Goal: Task Accomplishment & Management: Complete application form

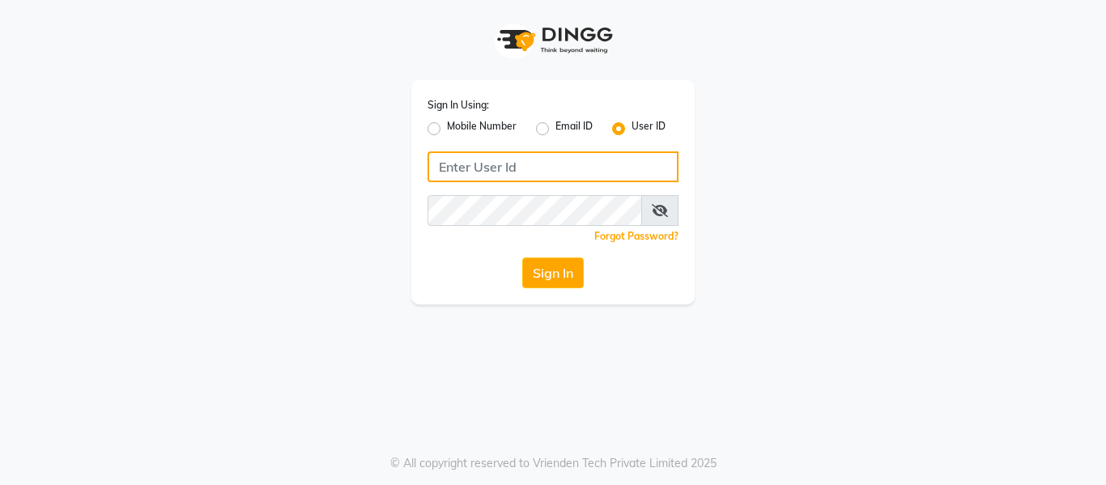
click at [458, 167] on input "Username" at bounding box center [552, 166] width 251 height 31
click at [593, 167] on input "Username" at bounding box center [552, 166] width 251 height 31
click at [593, 167] on input "S" at bounding box center [552, 166] width 251 height 31
type input "Shellysalon"
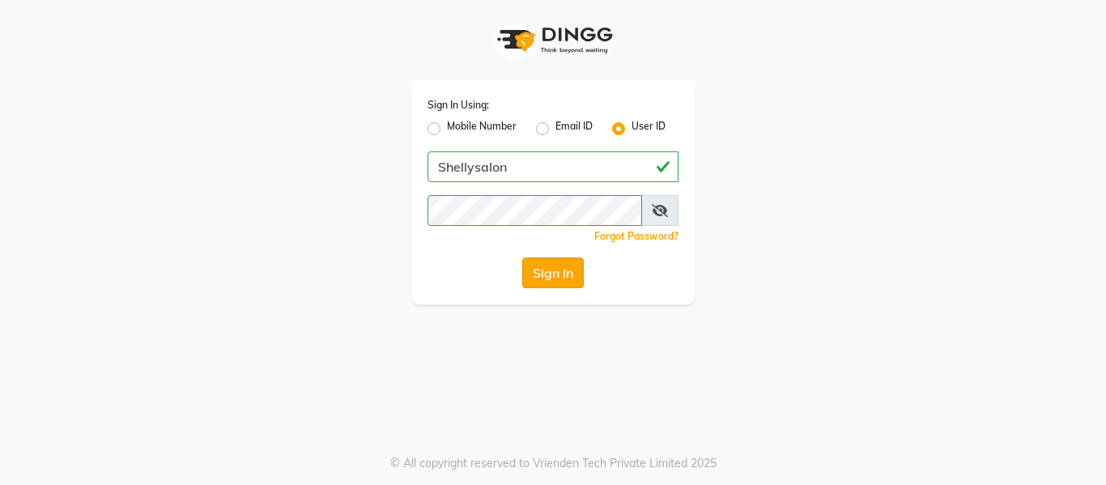
click at [578, 266] on button "Sign In" at bounding box center [553, 272] width 62 height 31
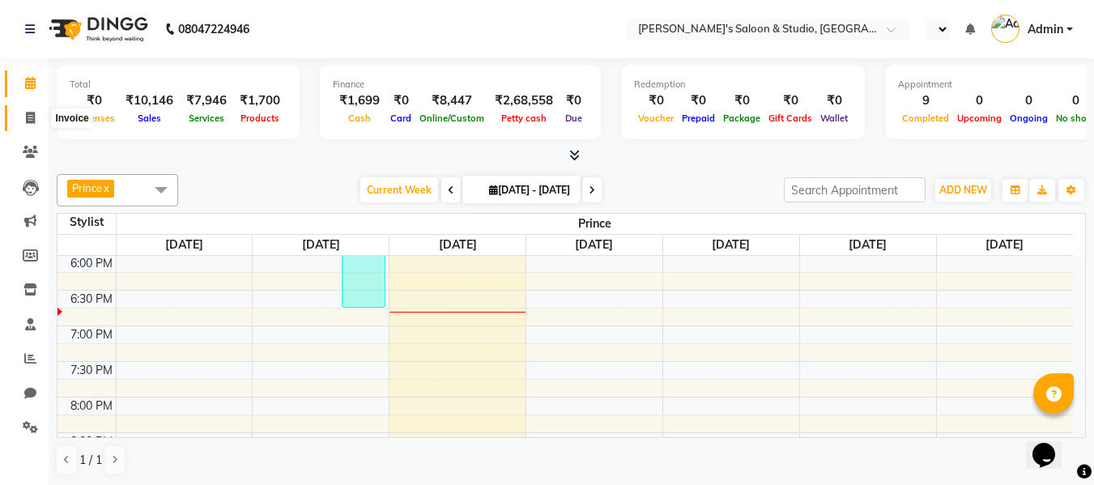
click at [31, 117] on icon at bounding box center [30, 118] width 9 height 12
select select "service"
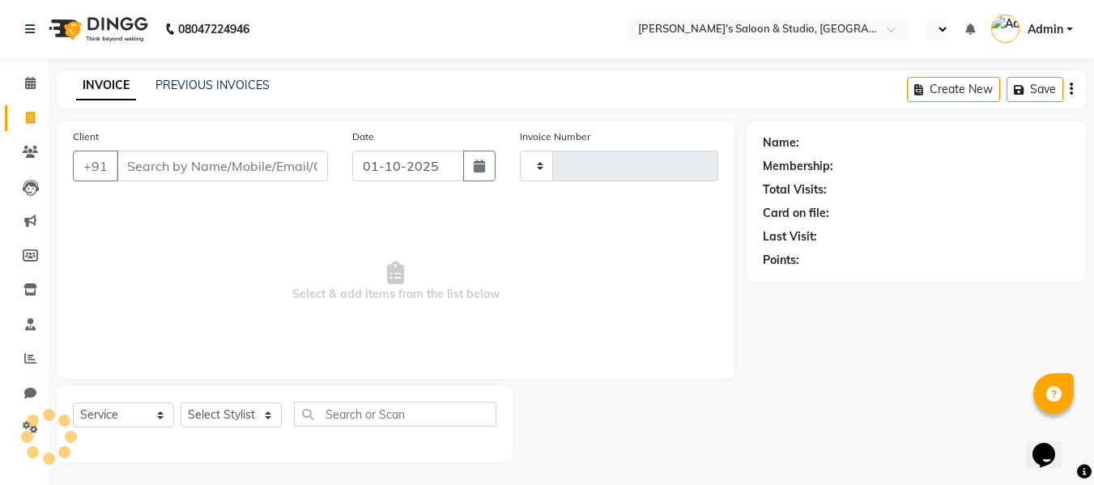
type input "0712"
select select "7536"
click at [238, 152] on input "Client" at bounding box center [222, 166] width 211 height 31
type input "9"
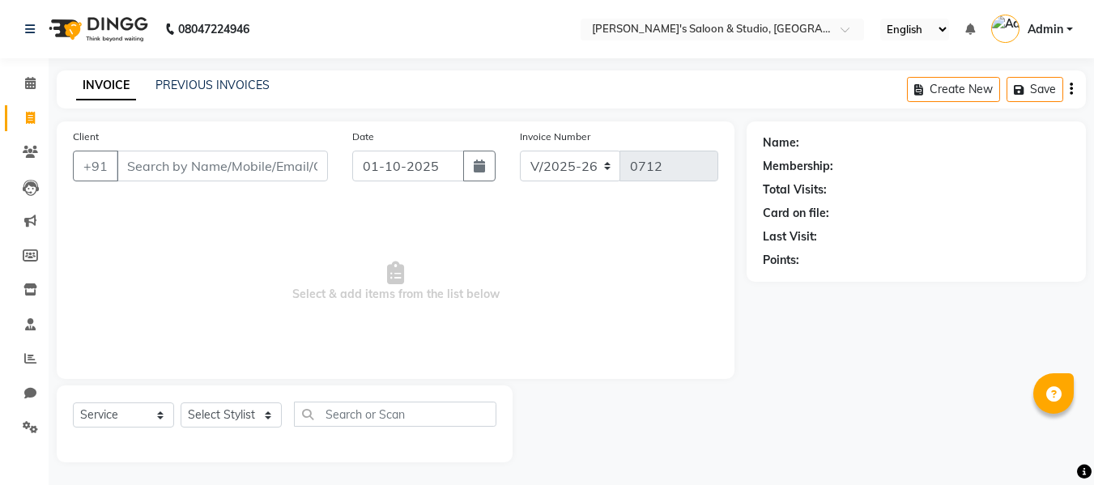
select select "7536"
select select "service"
click at [182, 166] on input "Client" at bounding box center [222, 166] width 211 height 31
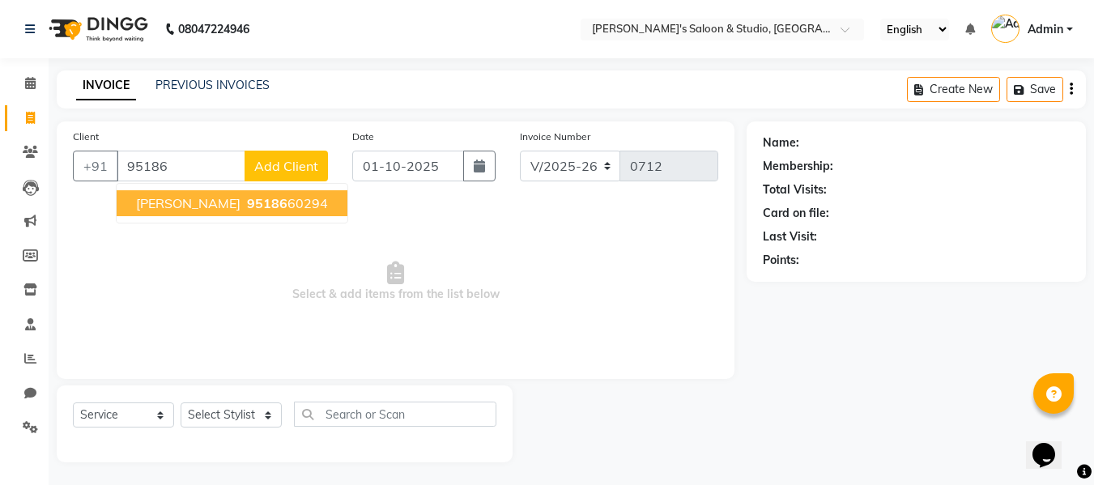
click at [195, 202] on span "[PERSON_NAME]" at bounding box center [188, 203] width 104 height 16
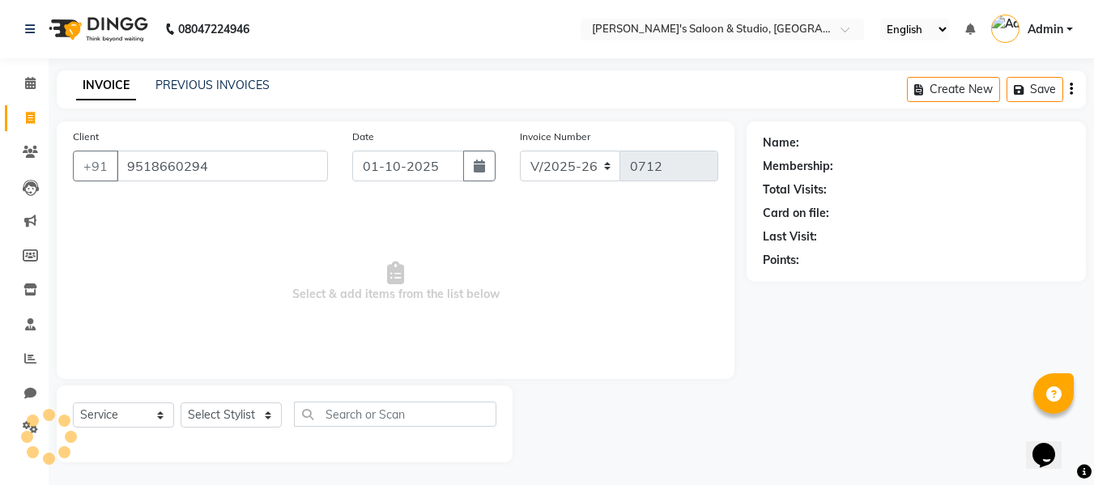
type input "9518660294"
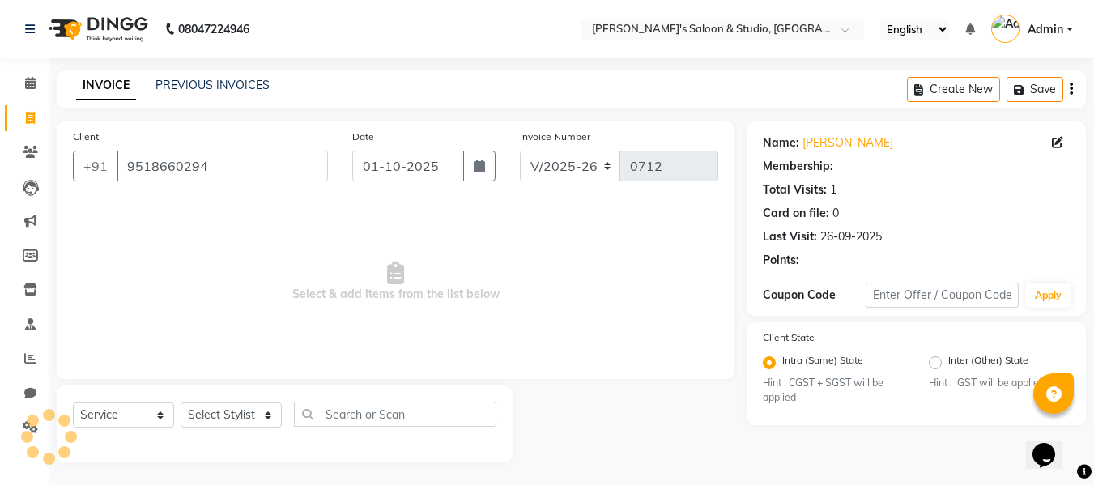
select select "1: Object"
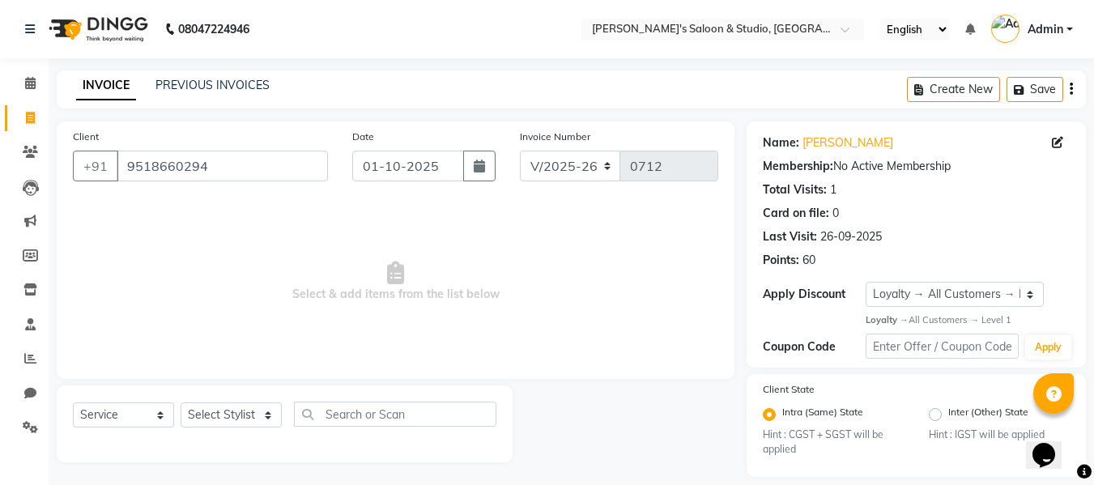
click at [193, 385] on div "Select Service Product Membership Package Voucher Prepaid Gift Card Select Styl…" at bounding box center [285, 423] width 456 height 77
click at [204, 407] on select "Select Stylist [PERSON_NAME] Kajal [PERSON_NAME] [PERSON_NAME]" at bounding box center [231, 414] width 101 height 25
select select "69614"
click at [181, 402] on select "Select Stylist [PERSON_NAME] Kajal [PERSON_NAME] [PERSON_NAME]" at bounding box center [231, 414] width 101 height 25
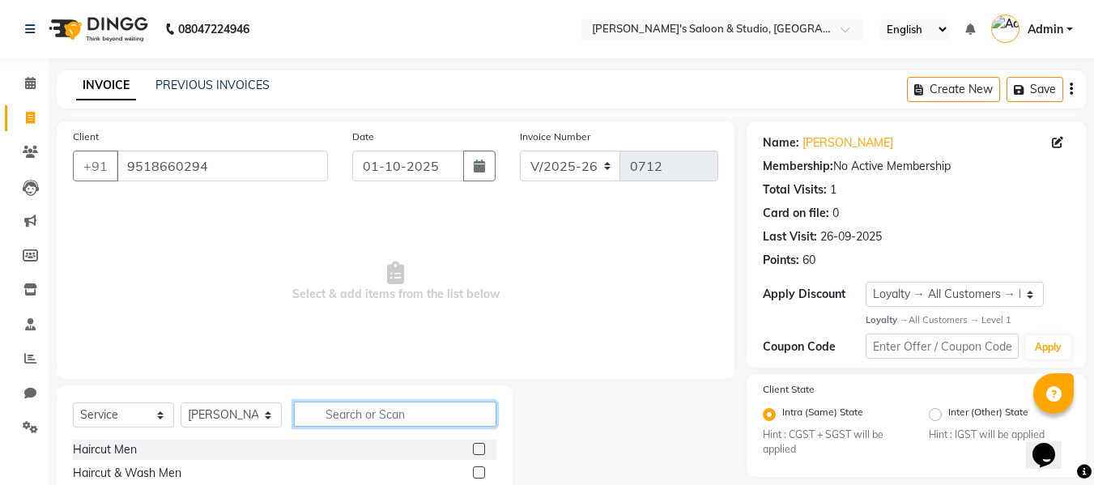
click at [430, 423] on input "text" at bounding box center [395, 414] width 202 height 25
click at [360, 410] on input "text" at bounding box center [395, 414] width 202 height 25
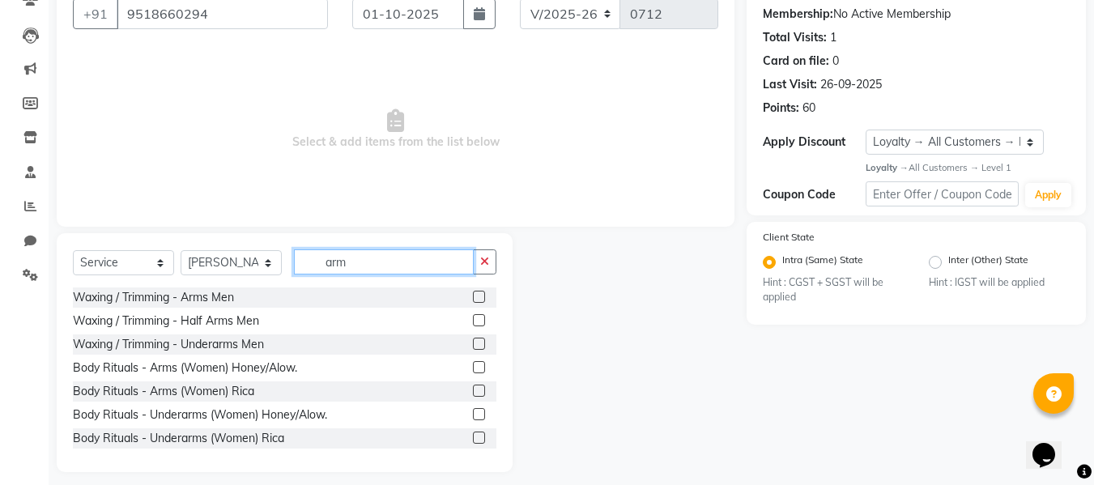
scroll to position [164, 0]
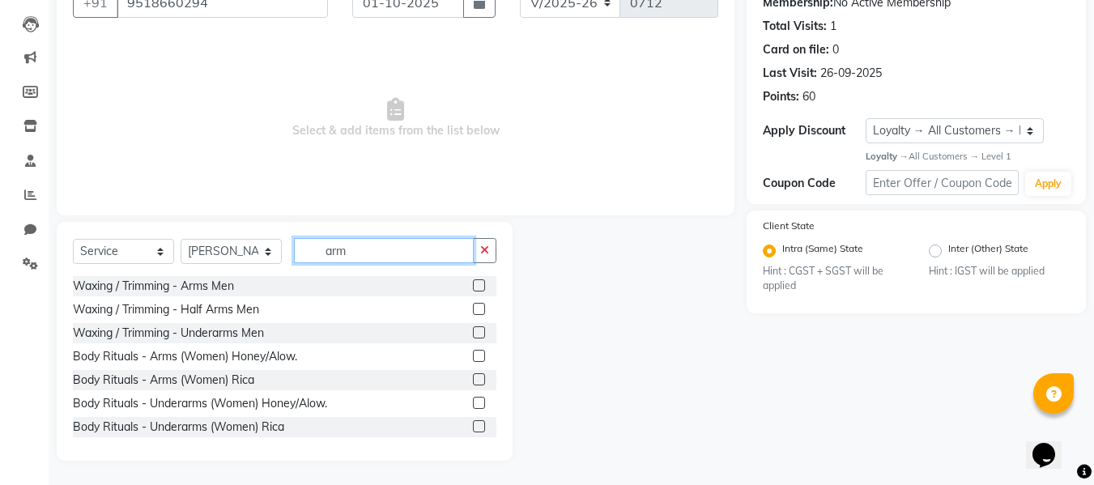
type input "arm"
click at [473, 382] on label at bounding box center [479, 379] width 12 height 12
click at [473, 382] on input "checkbox" at bounding box center [478, 380] width 11 height 11
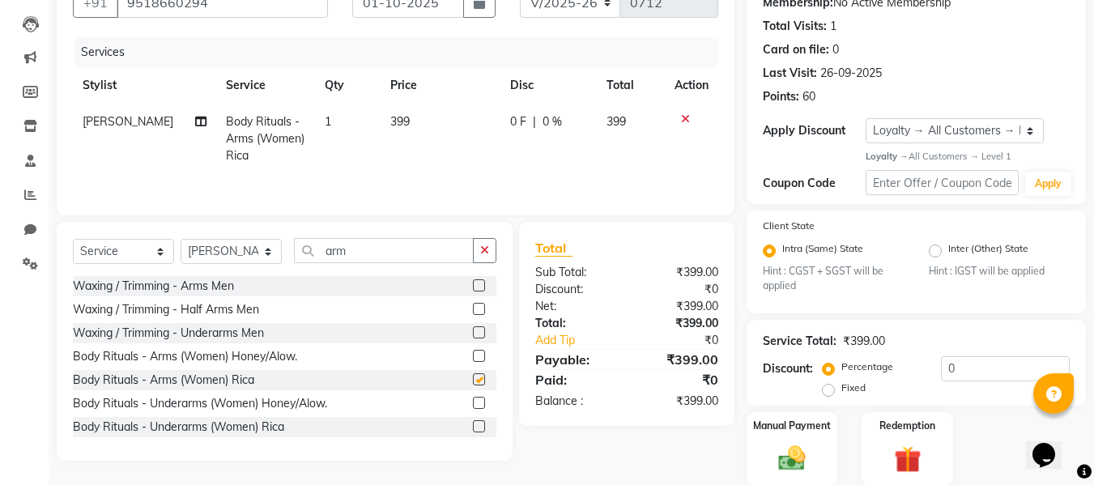
checkbox input "false"
click at [427, 252] on input "arm" at bounding box center [384, 250] width 180 height 25
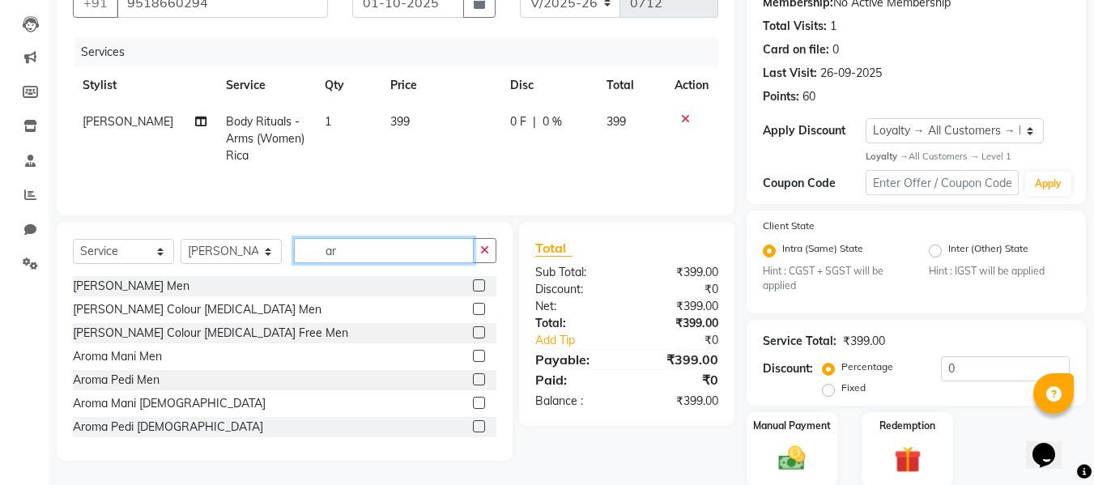
type input "a"
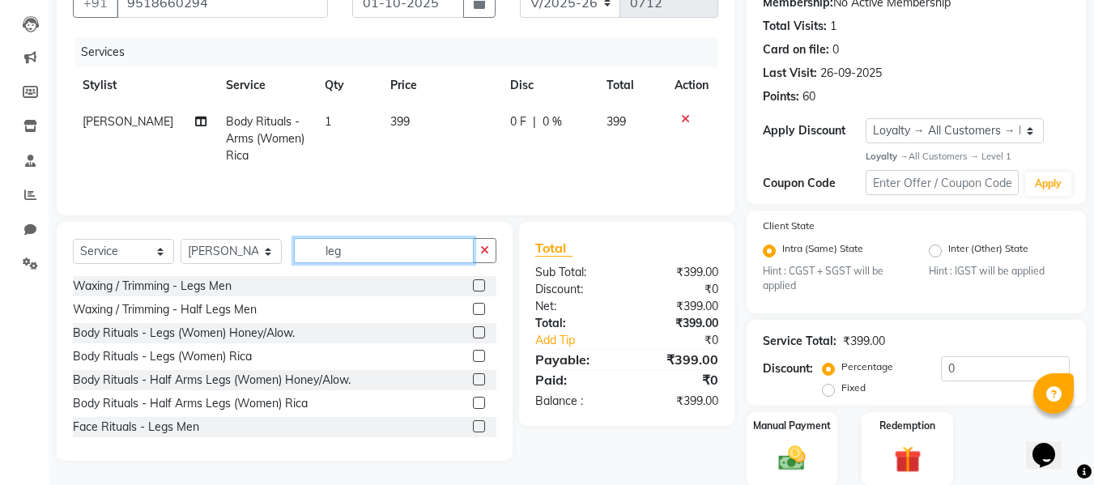
type input "leg"
click at [473, 351] on label at bounding box center [479, 356] width 12 height 12
click at [473, 351] on input "checkbox" at bounding box center [478, 356] width 11 height 11
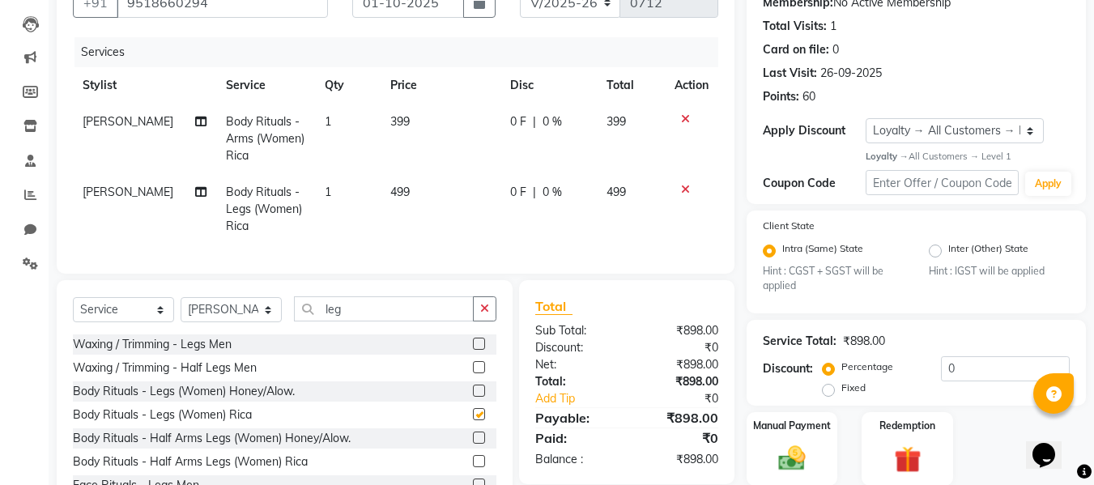
checkbox input "false"
click at [421, 311] on input "leg" at bounding box center [384, 308] width 180 height 25
type input "l"
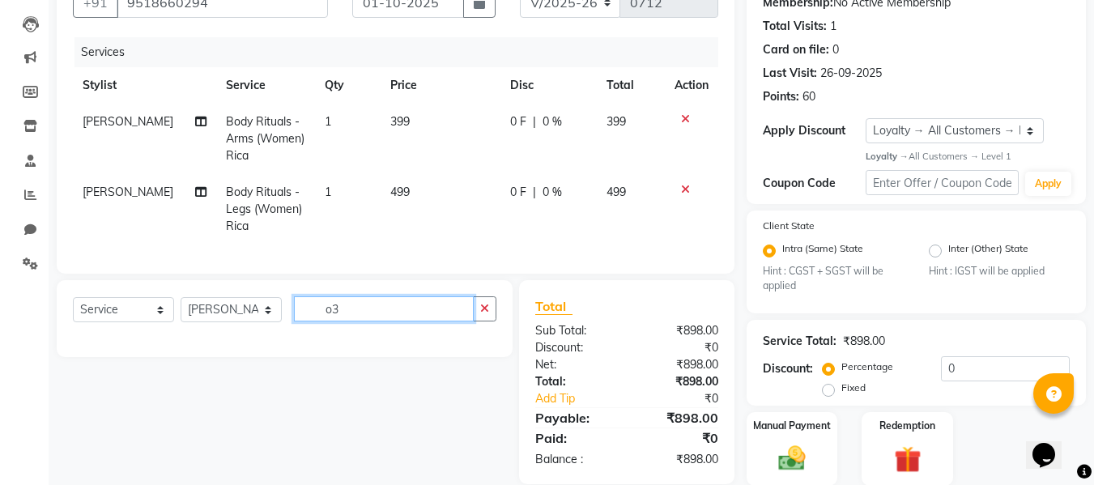
type input "o"
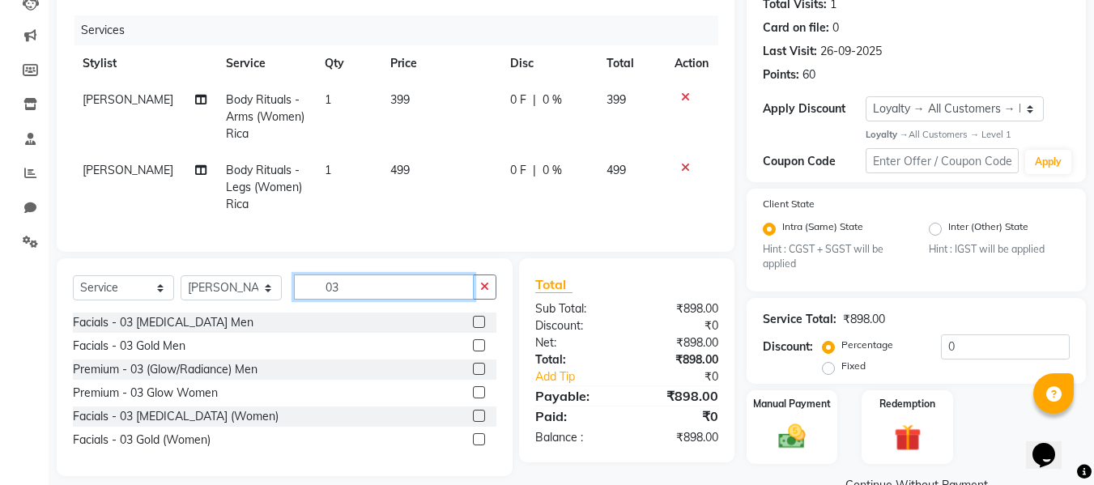
scroll to position [222, 0]
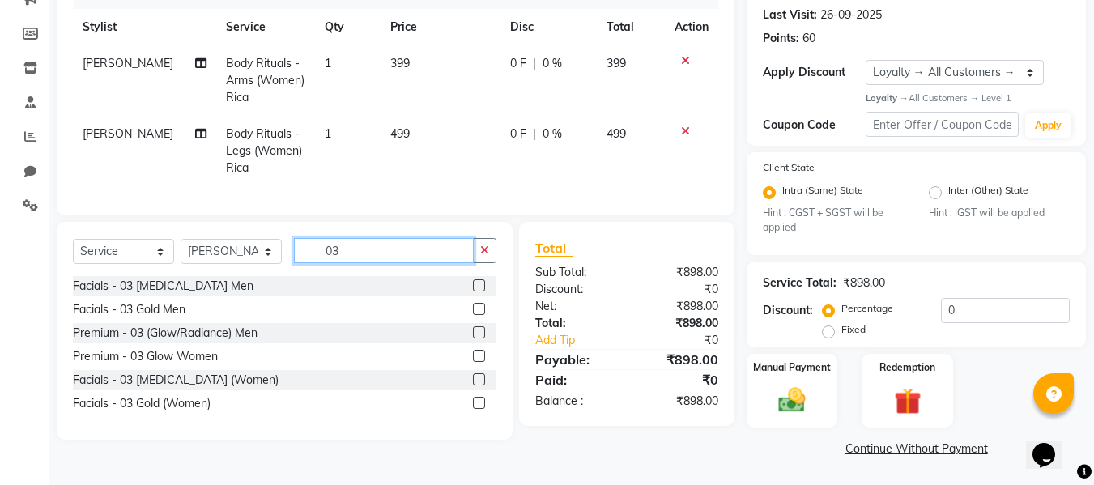
type input "03"
click at [481, 385] on label at bounding box center [479, 379] width 12 height 12
click at [481, 385] on input "checkbox" at bounding box center [478, 380] width 11 height 11
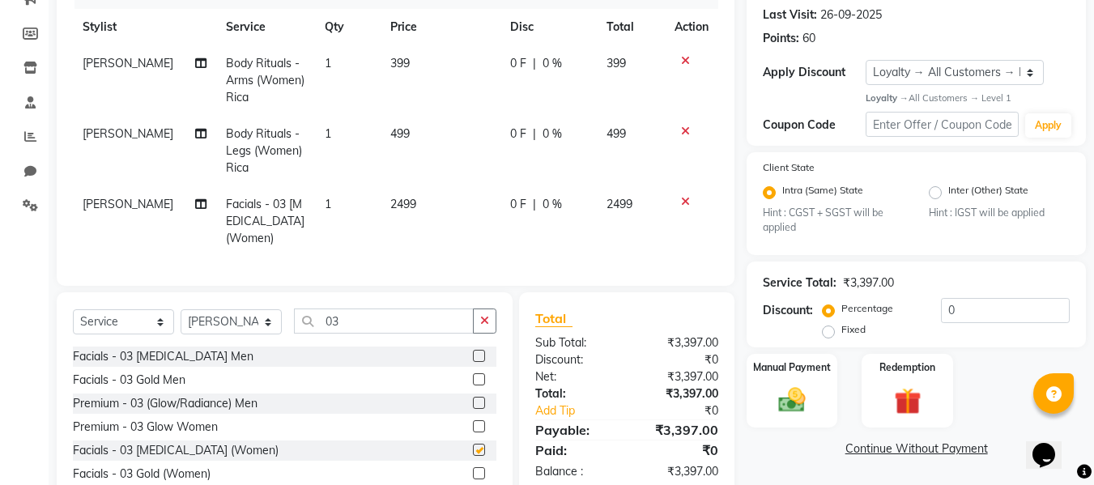
checkbox input "false"
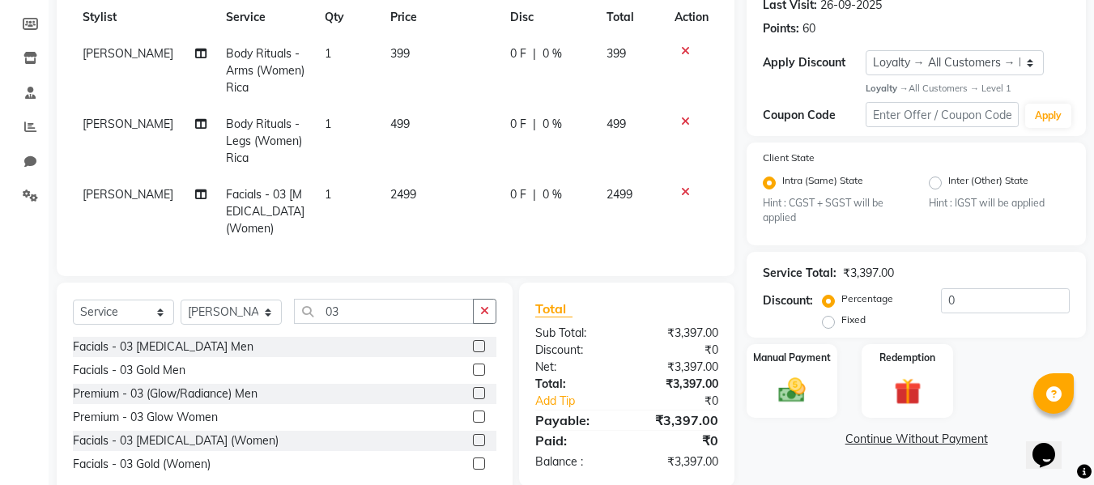
scroll to position [202, 0]
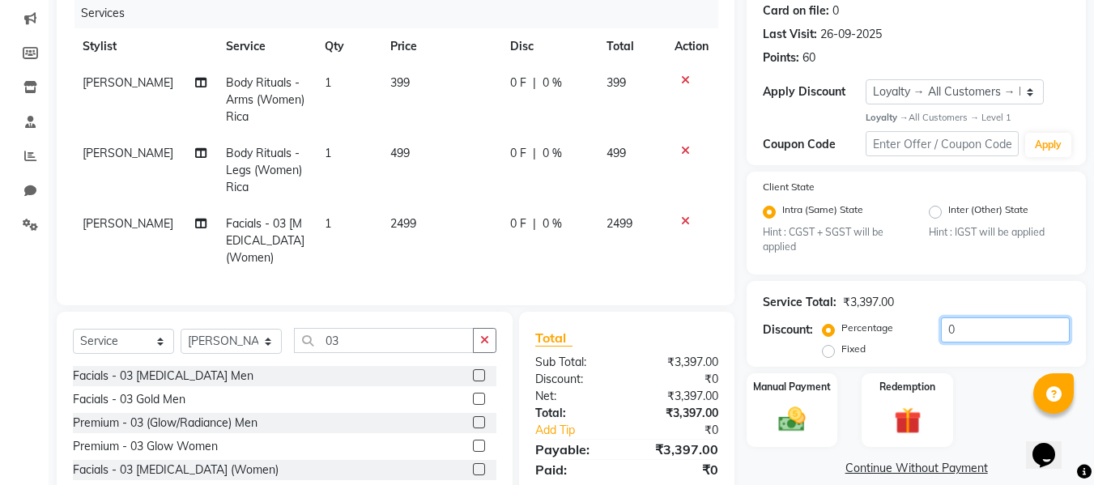
click at [977, 338] on input "0" at bounding box center [1005, 329] width 129 height 25
click at [1022, 322] on input "0" at bounding box center [1005, 329] width 129 height 25
click at [973, 325] on input "number" at bounding box center [1005, 329] width 129 height 25
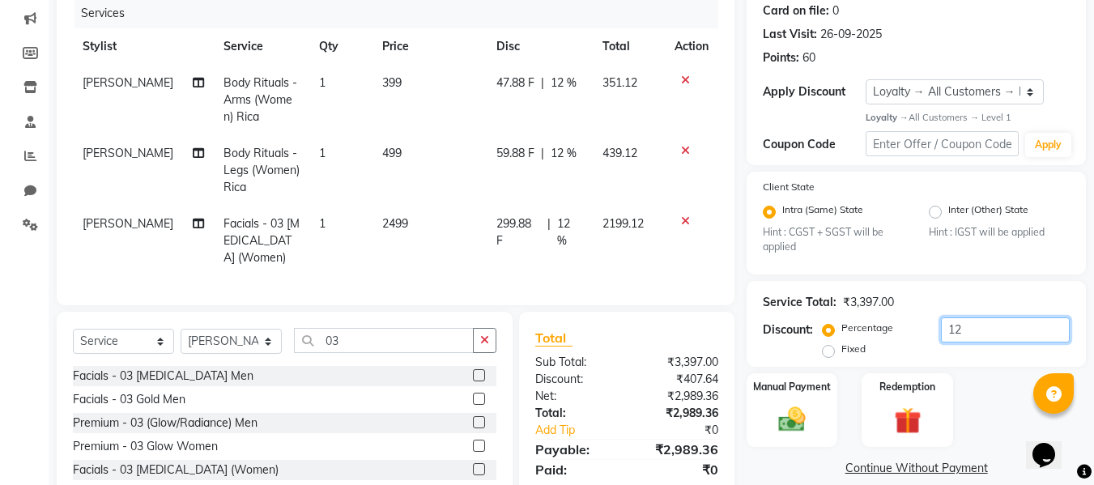
type input "12"
click at [841, 355] on label "Fixed" at bounding box center [853, 349] width 24 height 15
click at [827, 355] on input "Fixed" at bounding box center [831, 348] width 11 height 11
radio input "true"
click at [961, 334] on input "12" at bounding box center [1005, 329] width 129 height 25
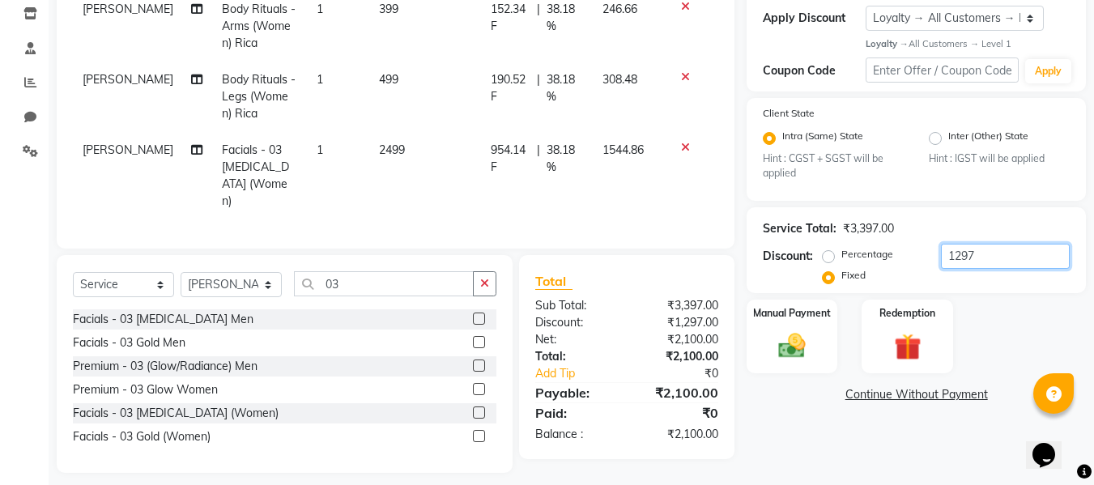
scroll to position [283, 0]
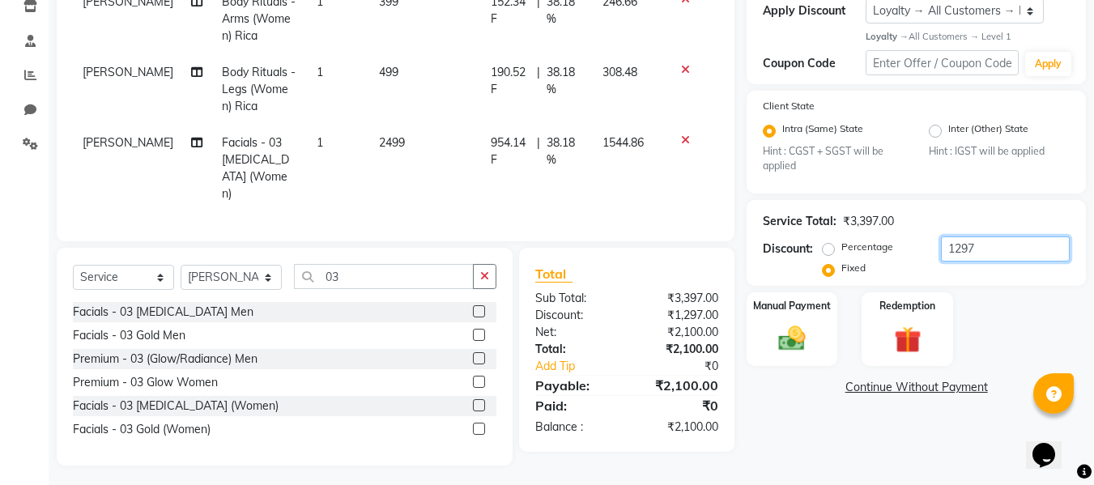
click at [1029, 259] on input "1297" at bounding box center [1005, 248] width 129 height 25
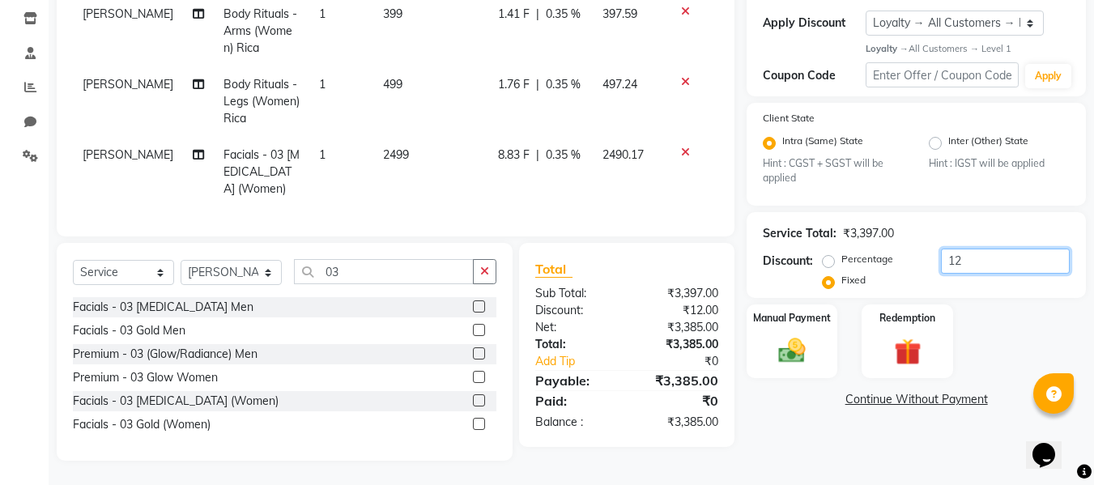
type input "1"
type input "2"
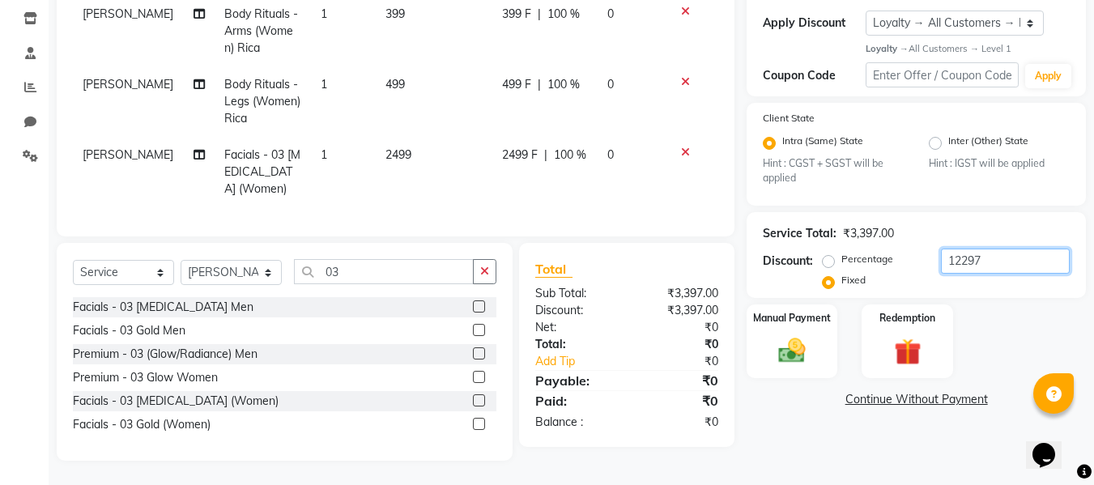
click at [959, 249] on input "12297" at bounding box center [1005, 261] width 129 height 25
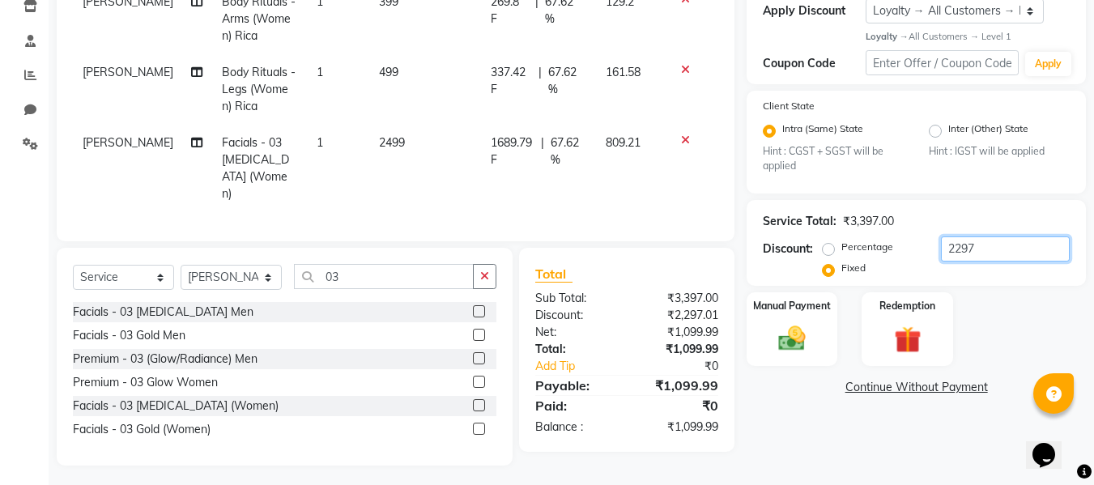
click at [959, 245] on input "2297" at bounding box center [1005, 248] width 129 height 25
type input "2197"
click at [814, 309] on label "Manual Payment" at bounding box center [791, 305] width 81 height 15
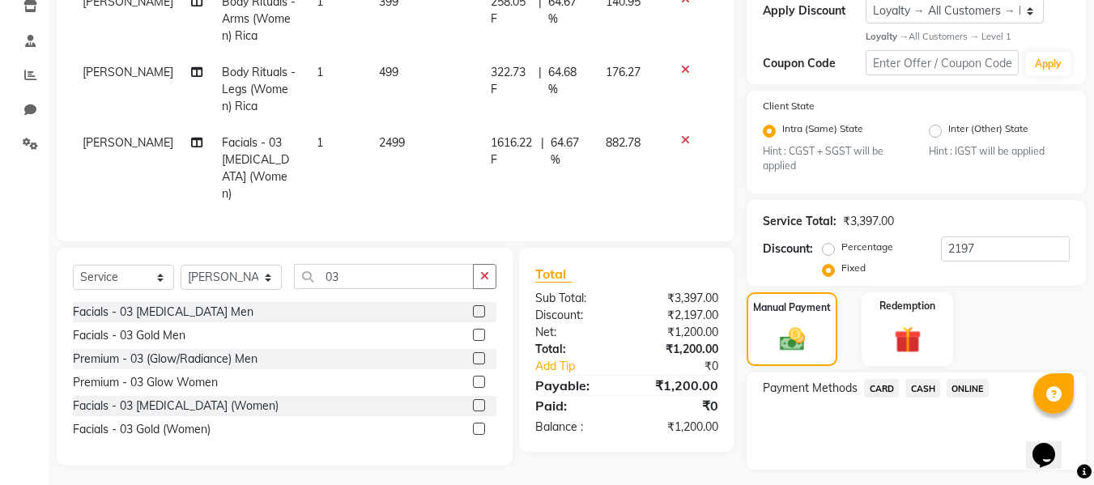
click at [979, 386] on span "ONLINE" at bounding box center [967, 388] width 42 height 19
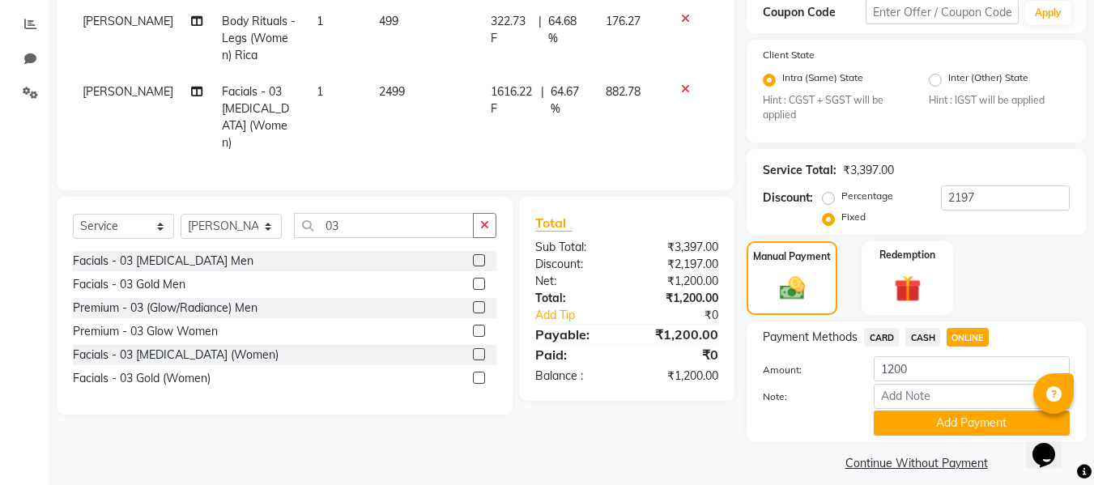
scroll to position [349, 0]
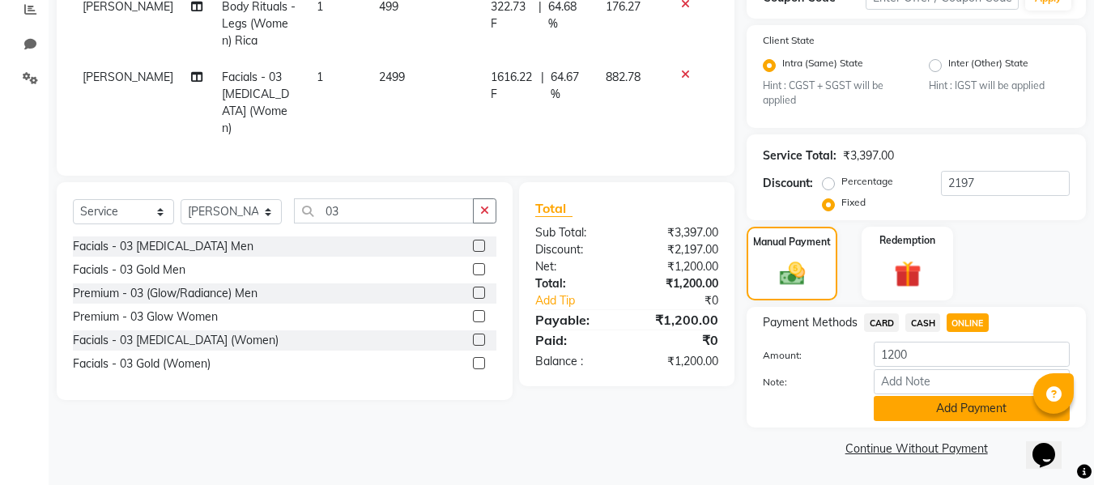
click at [973, 406] on button "Add Payment" at bounding box center [971, 408] width 196 height 25
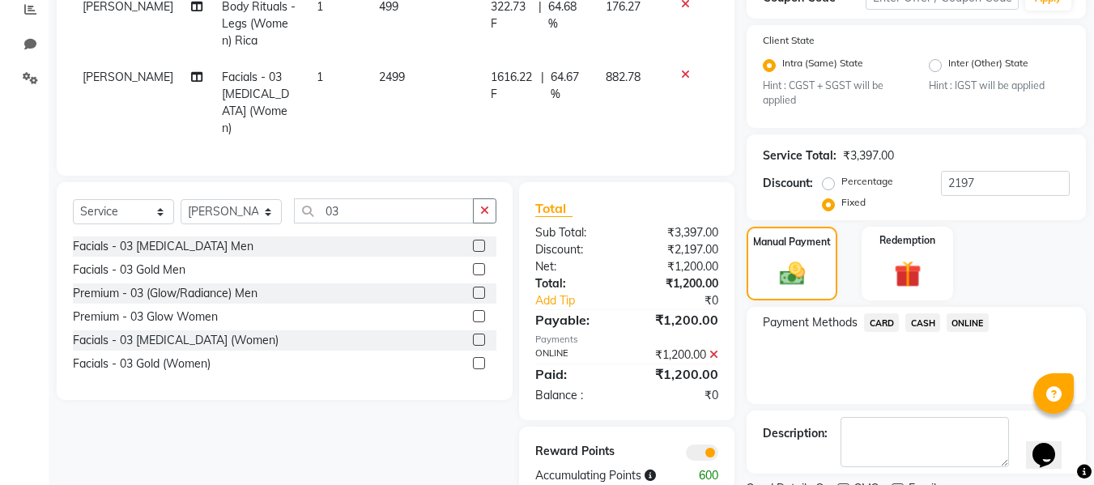
scroll to position [417, 0]
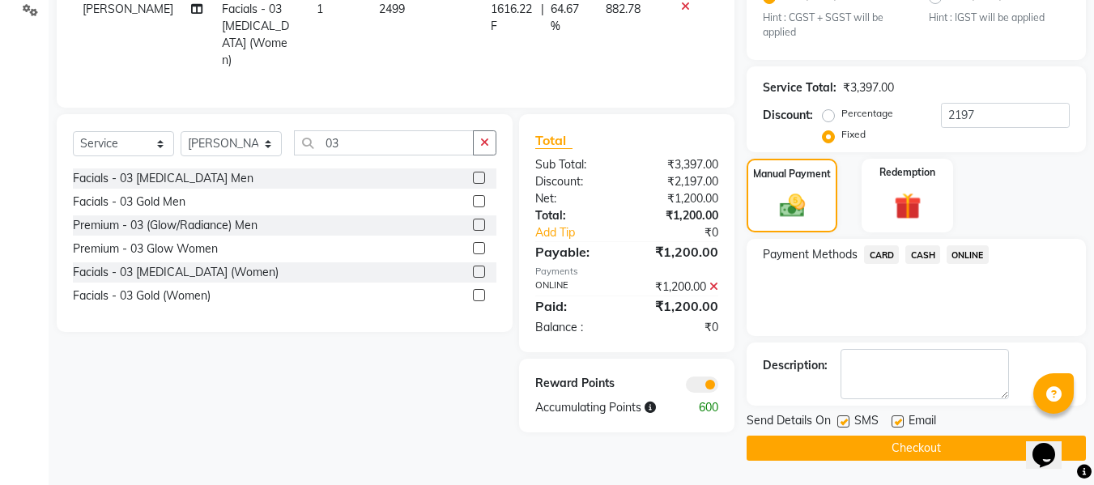
click at [967, 440] on button "Checkout" at bounding box center [915, 448] width 339 height 25
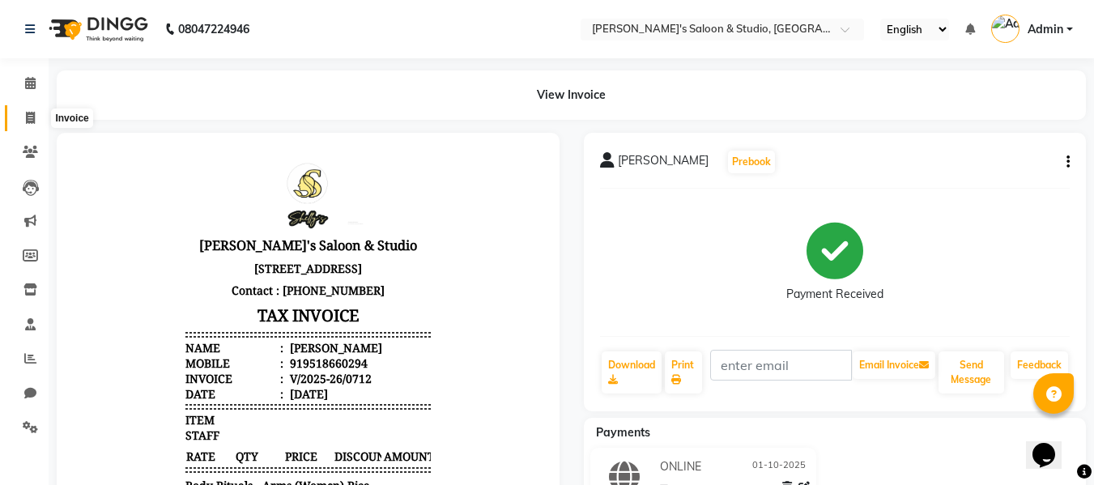
click at [28, 113] on icon at bounding box center [30, 118] width 9 height 12
select select "service"
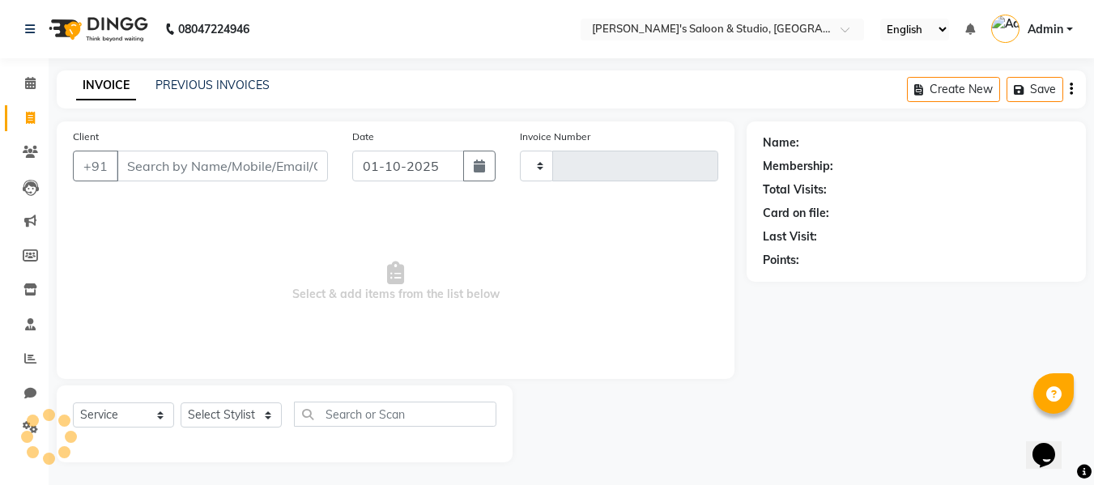
scroll to position [2, 0]
type input "0713"
select select "7536"
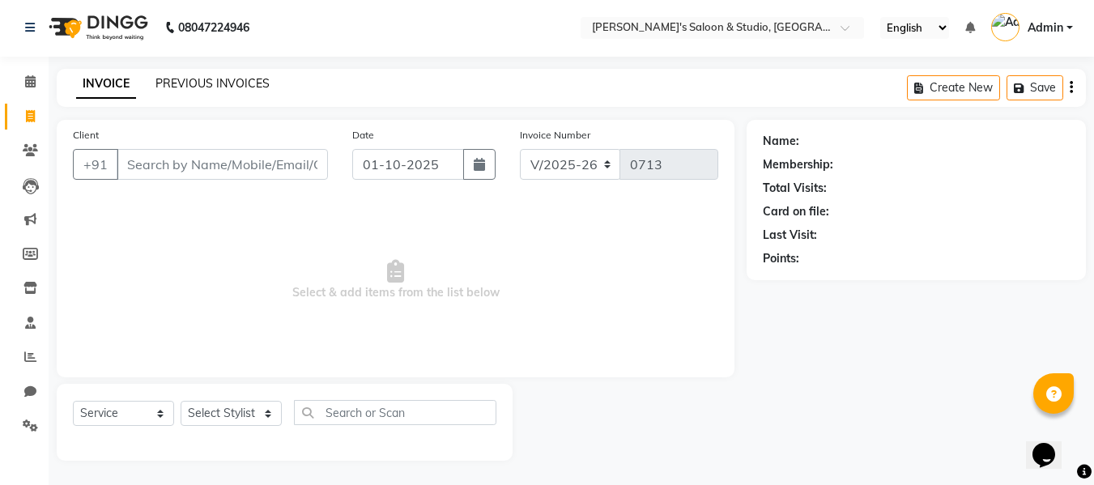
drag, startPoint x: 219, startPoint y: 67, endPoint x: 219, endPoint y: 87, distance: 20.2
click at [219, 83] on div "08047224946 Select Location × [PERSON_NAME]'s Saloon & Studio, [GEOGRAPHIC_DATA…" at bounding box center [547, 241] width 1094 height 487
click at [219, 89] on link "PREVIOUS INVOICES" at bounding box center [212, 83] width 114 height 15
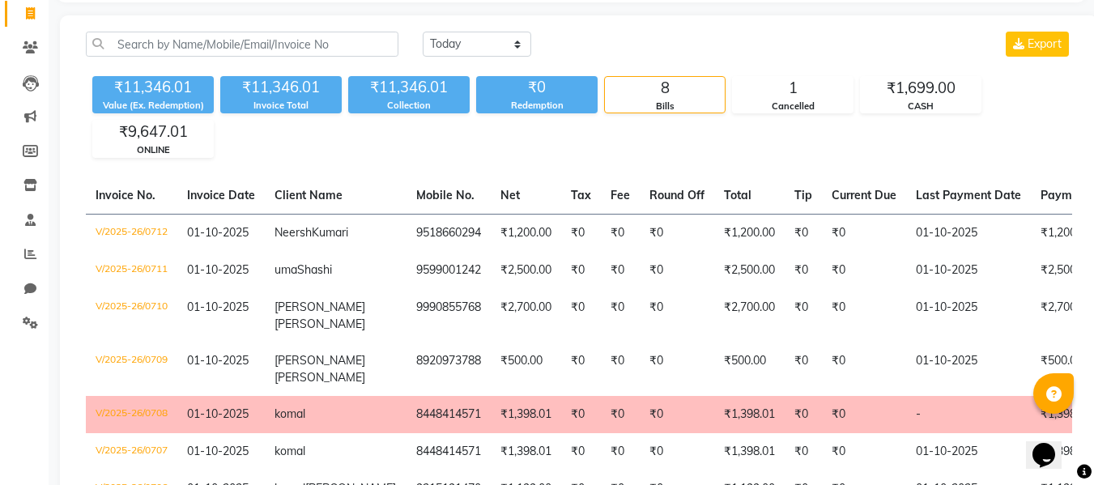
scroll to position [91, 0]
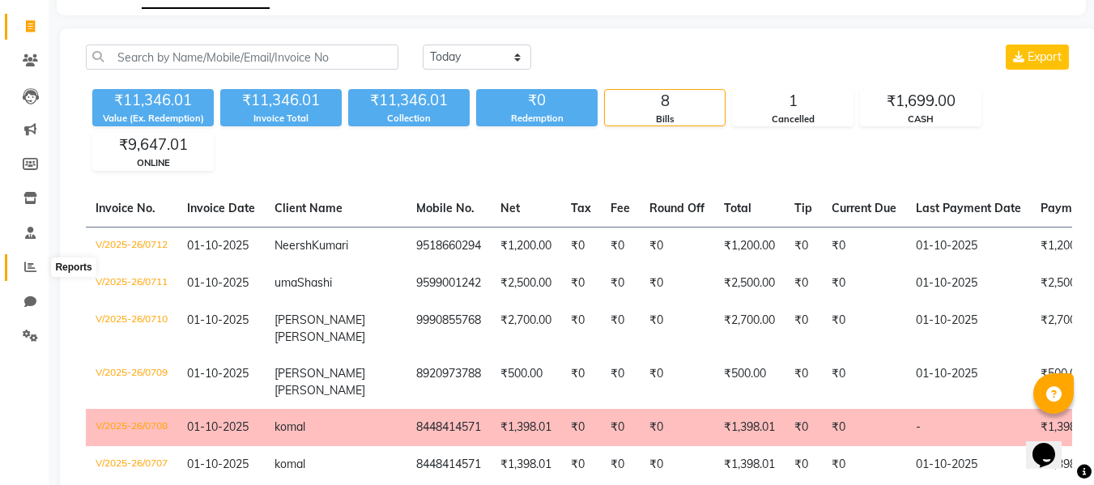
click at [23, 267] on span at bounding box center [30, 267] width 28 height 19
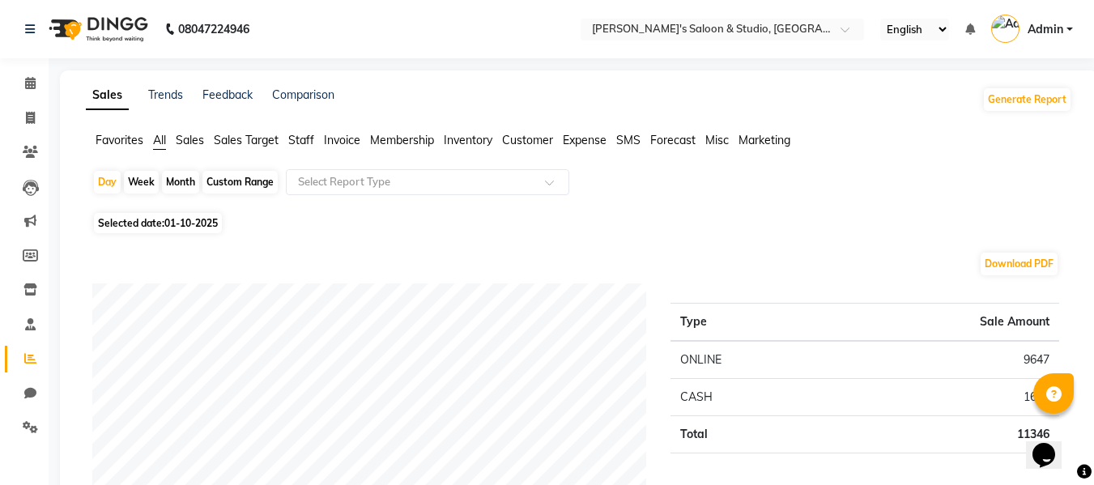
click at [312, 143] on span "Staff" at bounding box center [301, 140] width 26 height 15
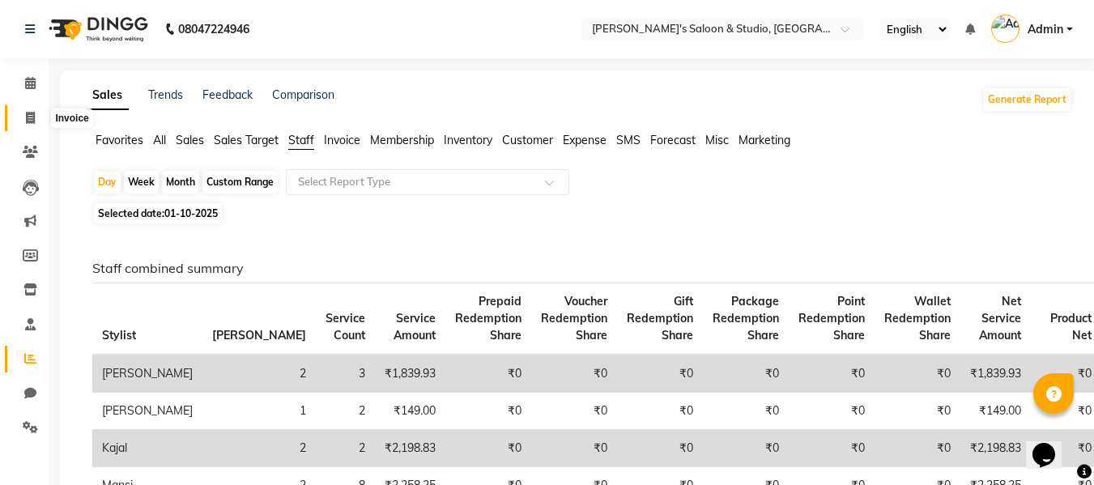
click at [31, 118] on icon at bounding box center [30, 118] width 9 height 12
select select "service"
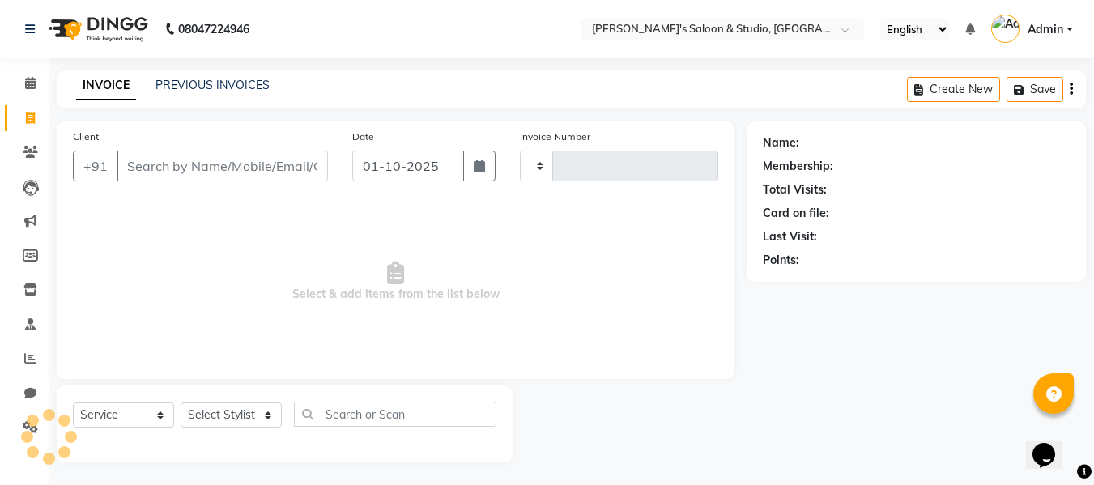
scroll to position [2, 0]
type input "0713"
select select "7536"
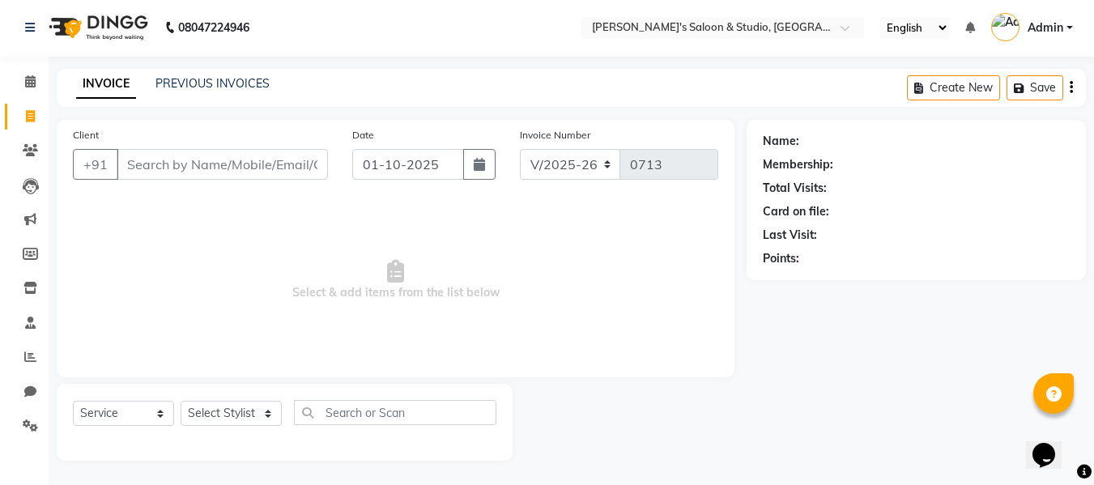
click at [167, 174] on input "Client" at bounding box center [222, 164] width 211 height 31
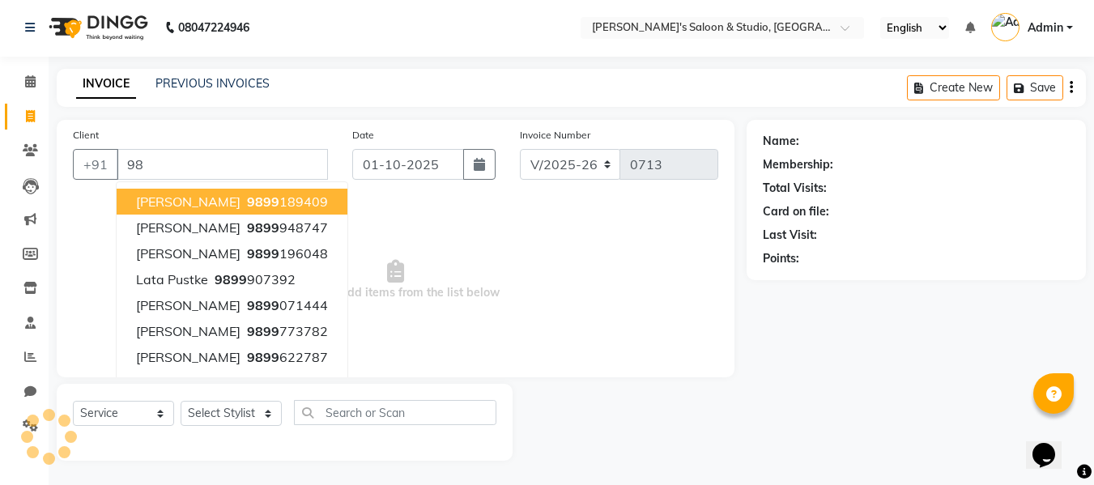
type input "9"
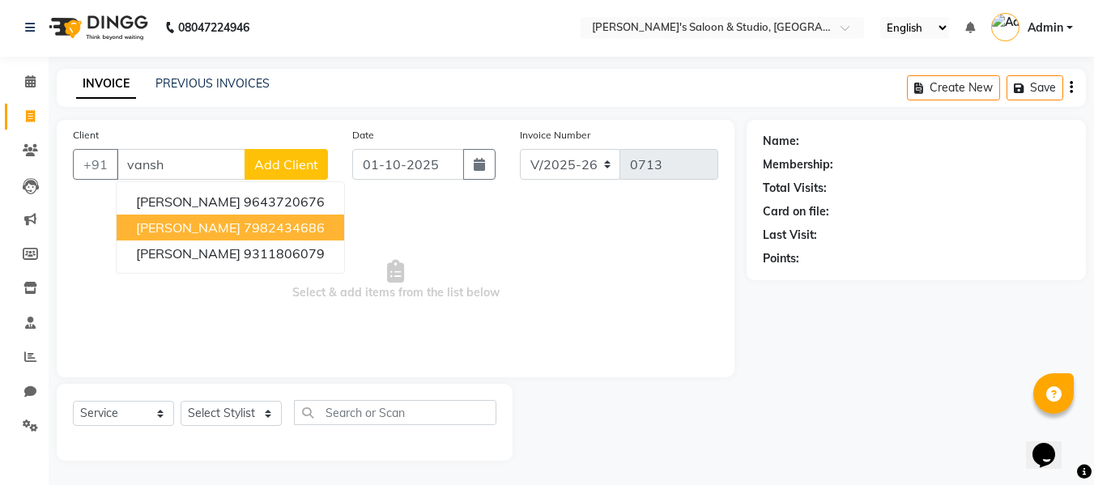
click at [180, 225] on span "[PERSON_NAME]" at bounding box center [188, 227] width 104 height 16
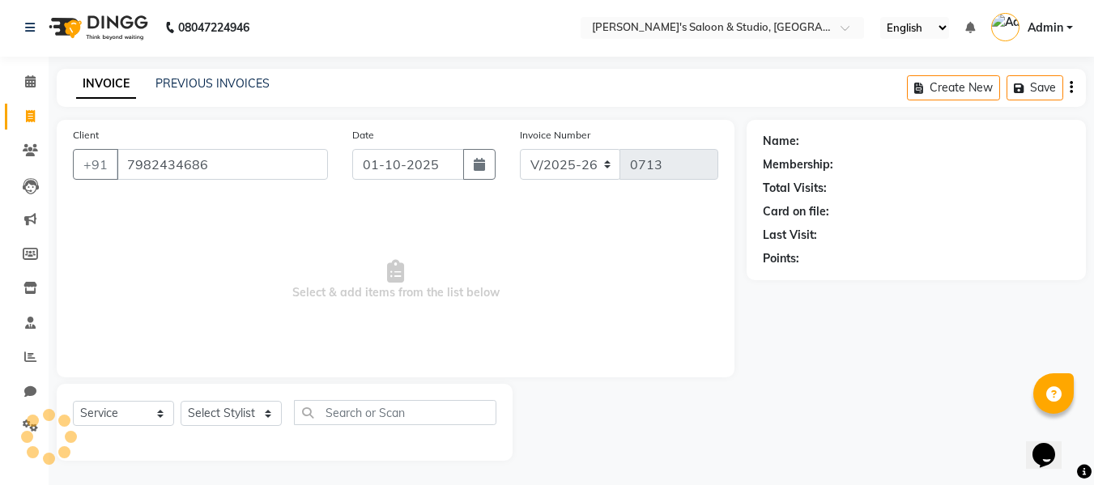
type input "7982434686"
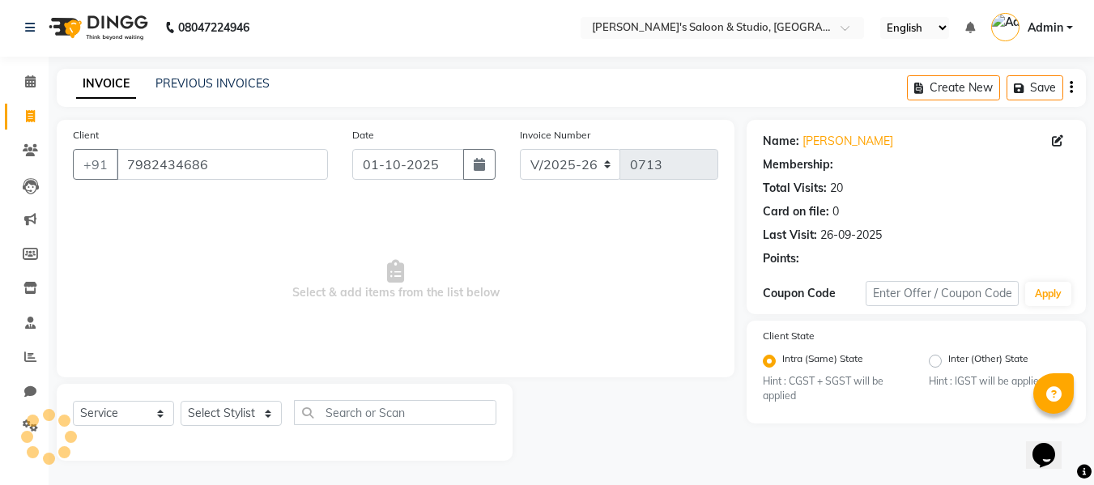
select select "1: Object"
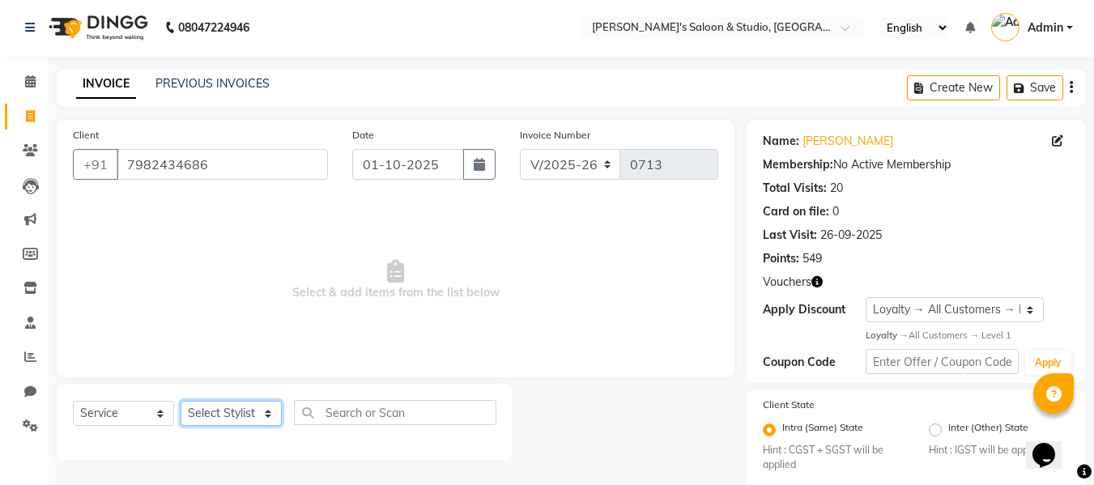
click at [253, 419] on select "Select Stylist [PERSON_NAME] Kajal [PERSON_NAME] [PERSON_NAME]" at bounding box center [231, 413] width 101 height 25
select select "92033"
click at [181, 401] on select "Select Stylist [PERSON_NAME] Kajal [PERSON_NAME] [PERSON_NAME]" at bounding box center [231, 413] width 101 height 25
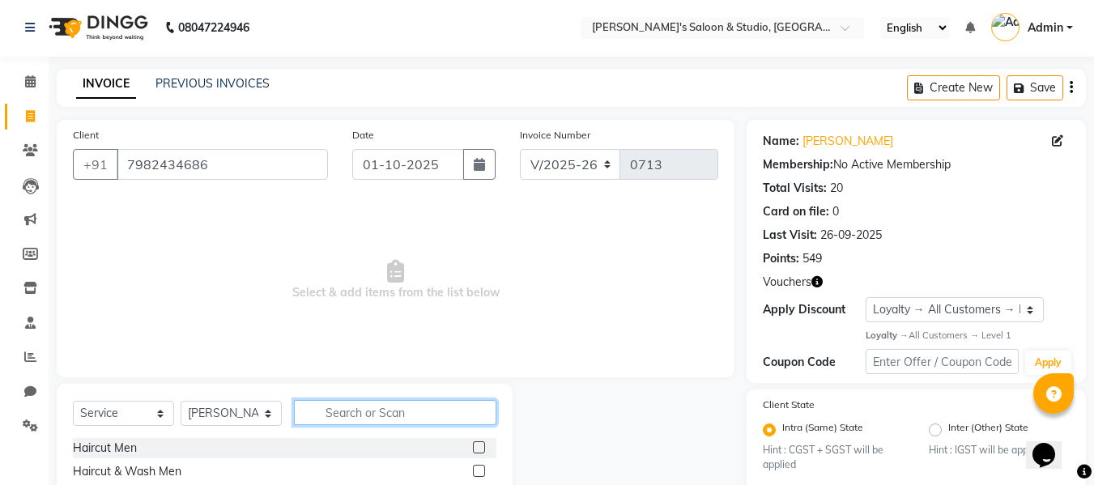
click at [397, 410] on input "text" at bounding box center [395, 412] width 202 height 25
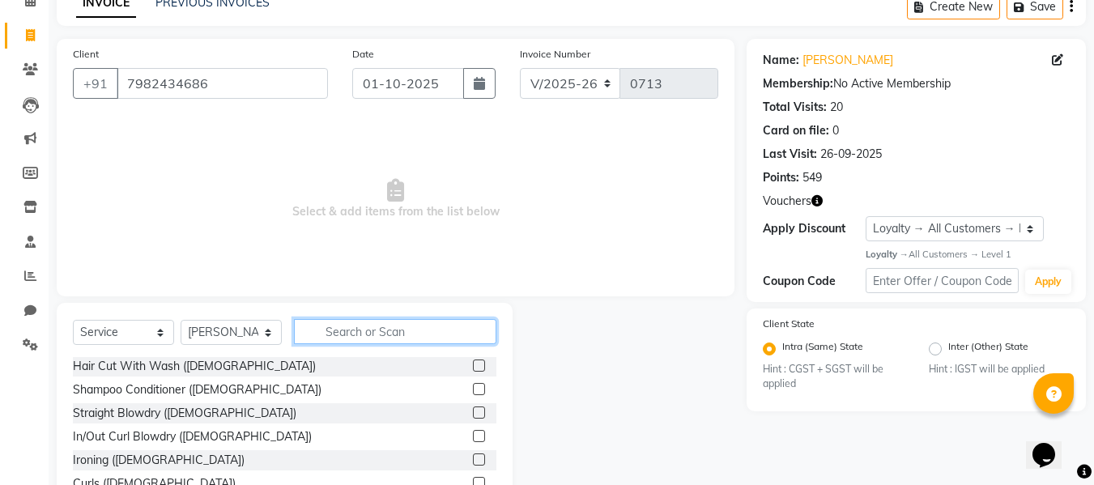
scroll to position [162, 0]
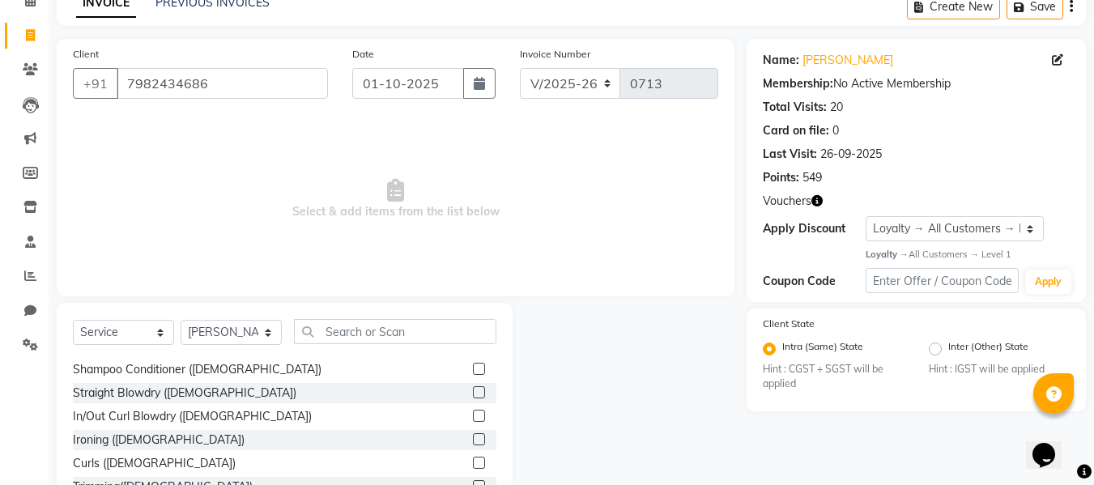
click at [455, 317] on div "Select Service Product Membership Package Voucher Prepaid Gift Card Select Styl…" at bounding box center [285, 422] width 456 height 239
click at [452, 331] on input "text" at bounding box center [395, 331] width 202 height 25
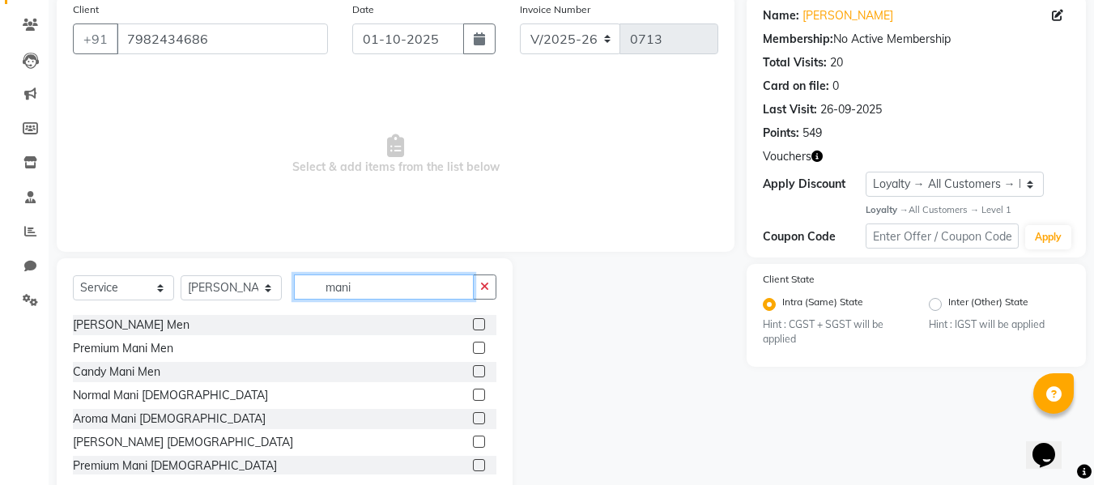
scroll to position [164, 0]
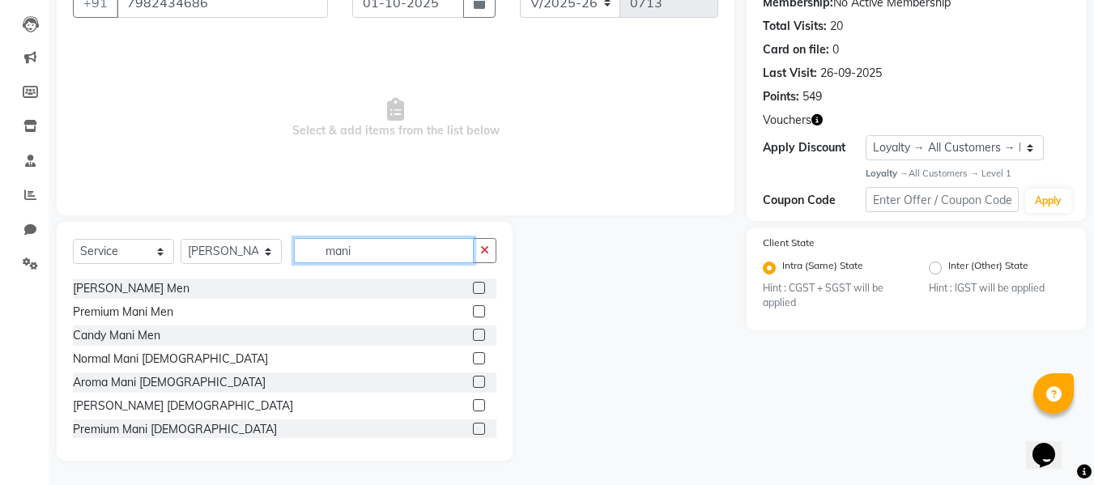
type input "mani"
click at [473, 359] on label at bounding box center [479, 358] width 12 height 12
click at [473, 359] on input "checkbox" at bounding box center [478, 359] width 11 height 11
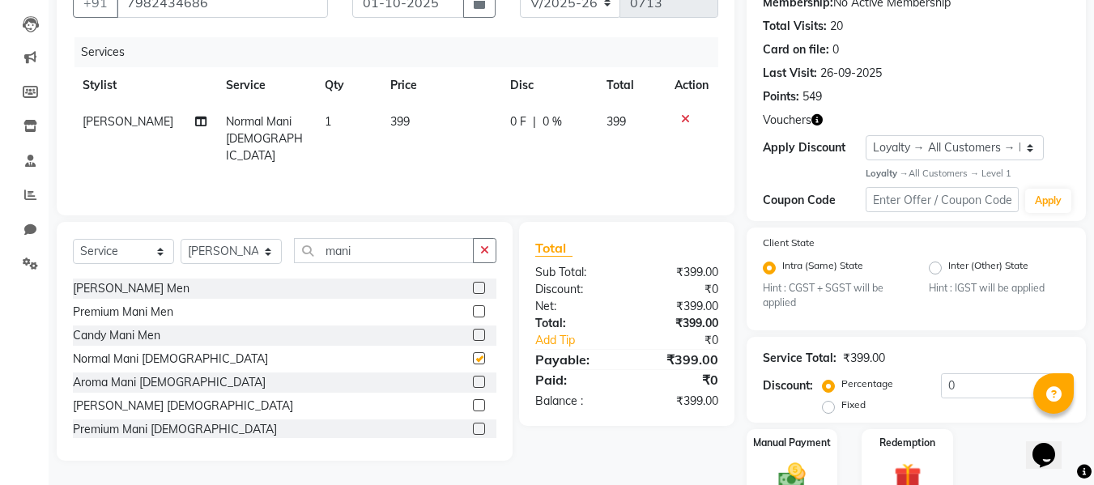
checkbox input "false"
click at [379, 249] on input "mani" at bounding box center [384, 250] width 180 height 25
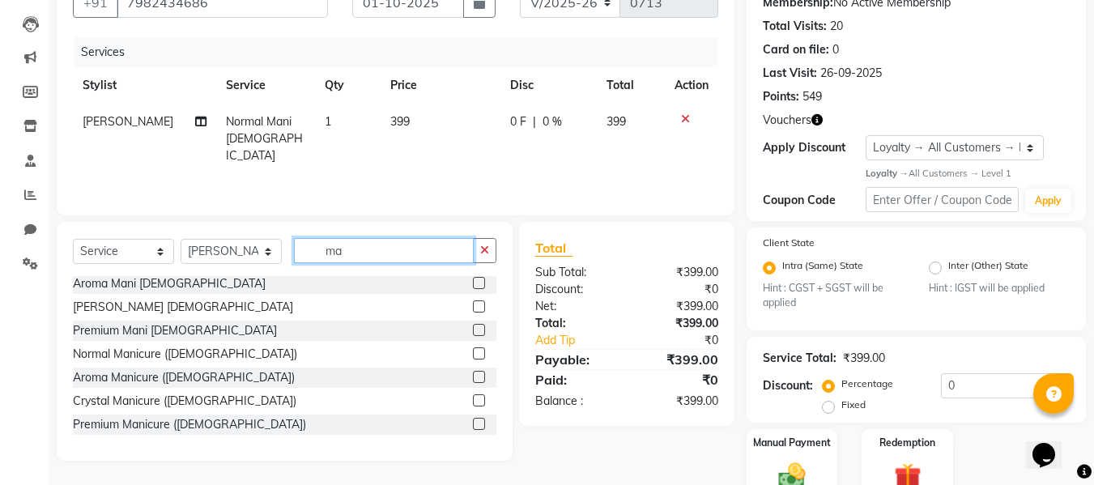
type input "m"
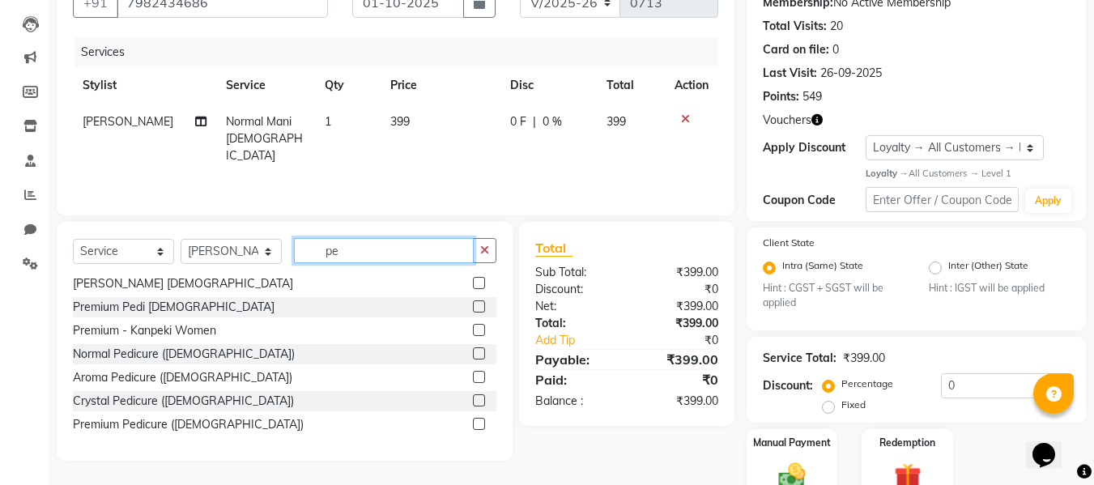
scroll to position [26, 0]
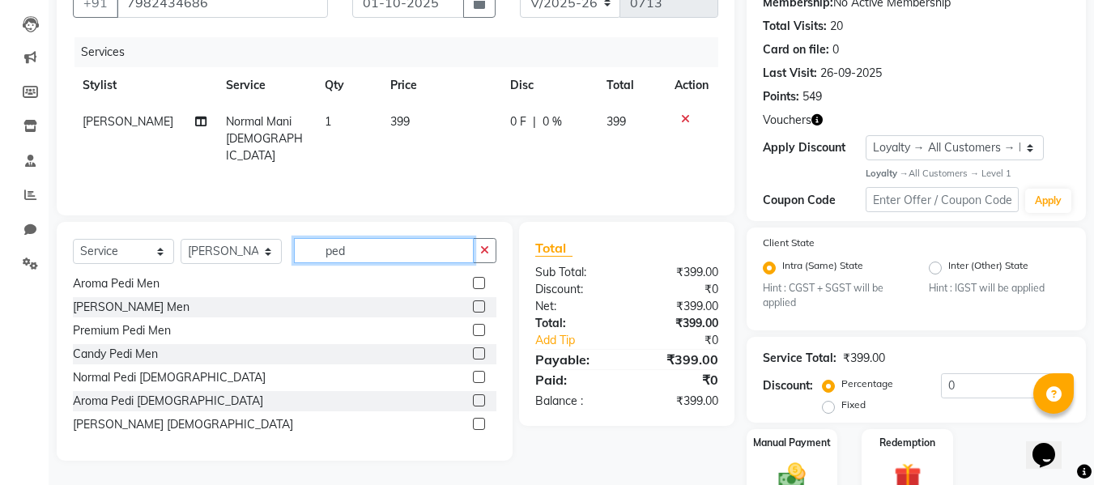
type input "ped"
click at [473, 376] on label at bounding box center [479, 377] width 12 height 12
click at [473, 376] on input "checkbox" at bounding box center [478, 377] width 11 height 11
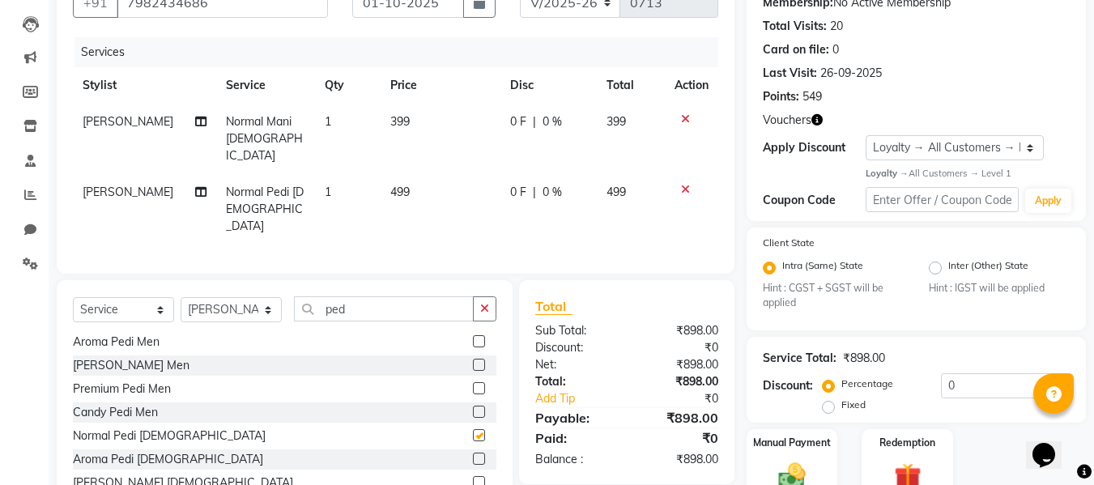
checkbox input "false"
click at [1018, 383] on input "0" at bounding box center [1005, 385] width 129 height 25
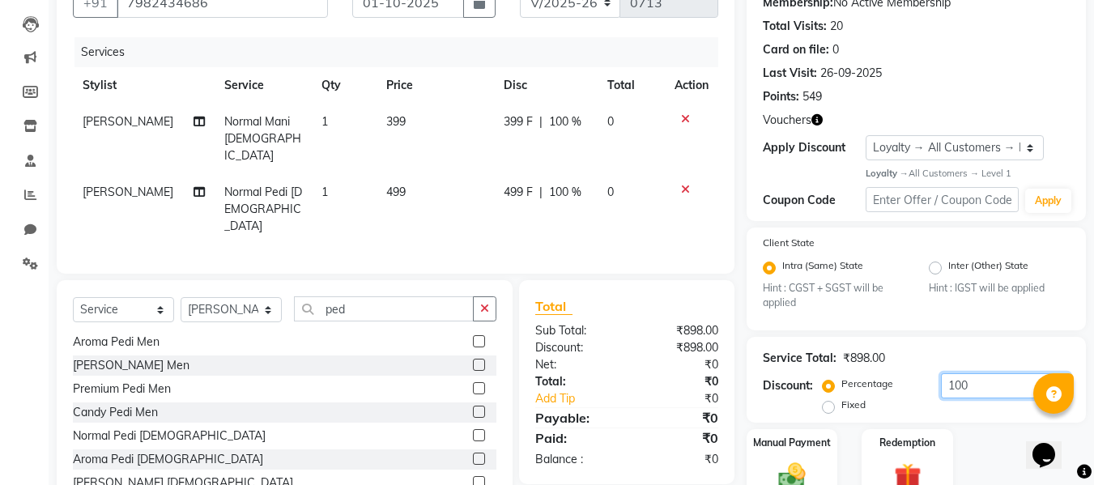
type input "100"
click at [841, 405] on label "Fixed" at bounding box center [853, 404] width 24 height 15
click at [832, 405] on input "Fixed" at bounding box center [831, 404] width 11 height 11
radio input "true"
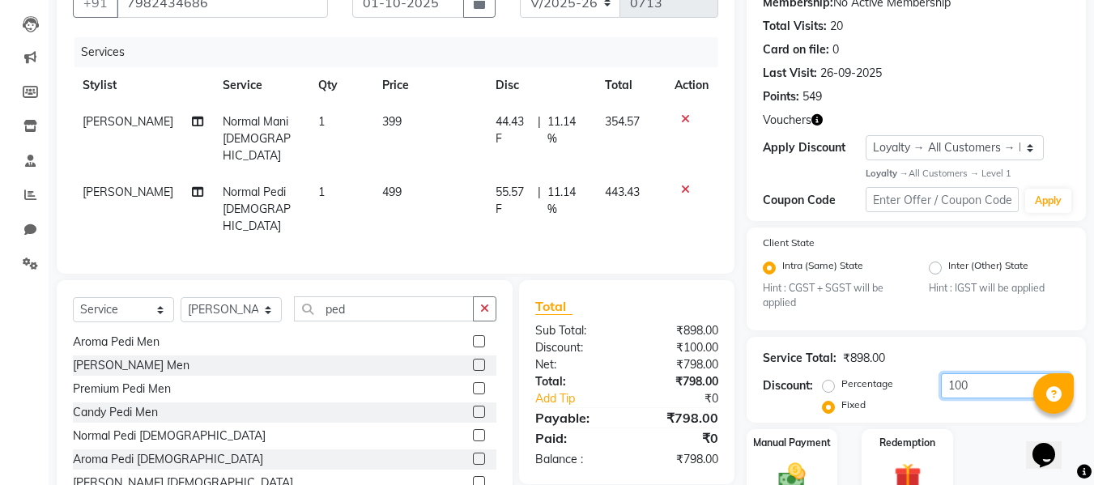
click at [1001, 378] on input "100" at bounding box center [1005, 385] width 129 height 25
type input "1"
click at [818, 482] on div "Manual Payment" at bounding box center [792, 465] width 95 height 77
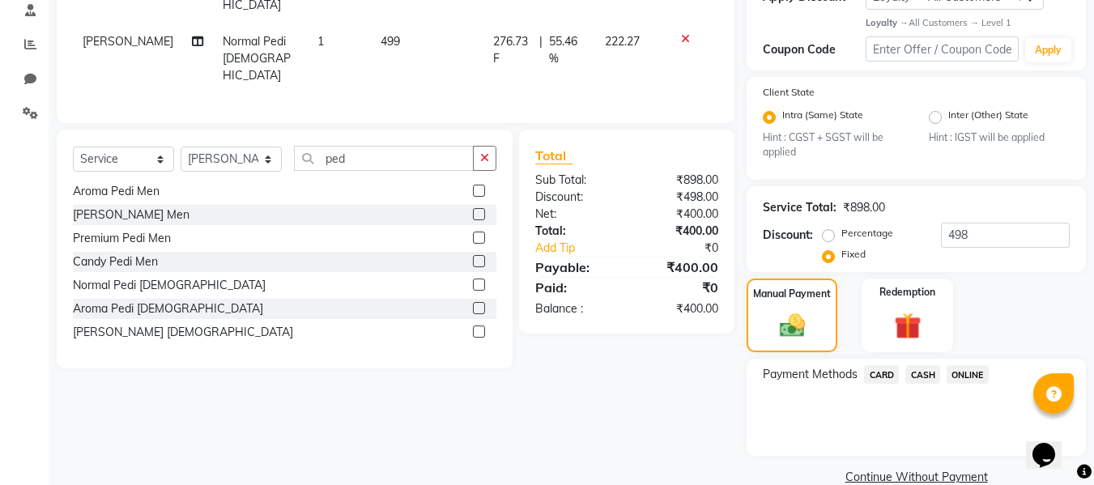
scroll to position [342, 0]
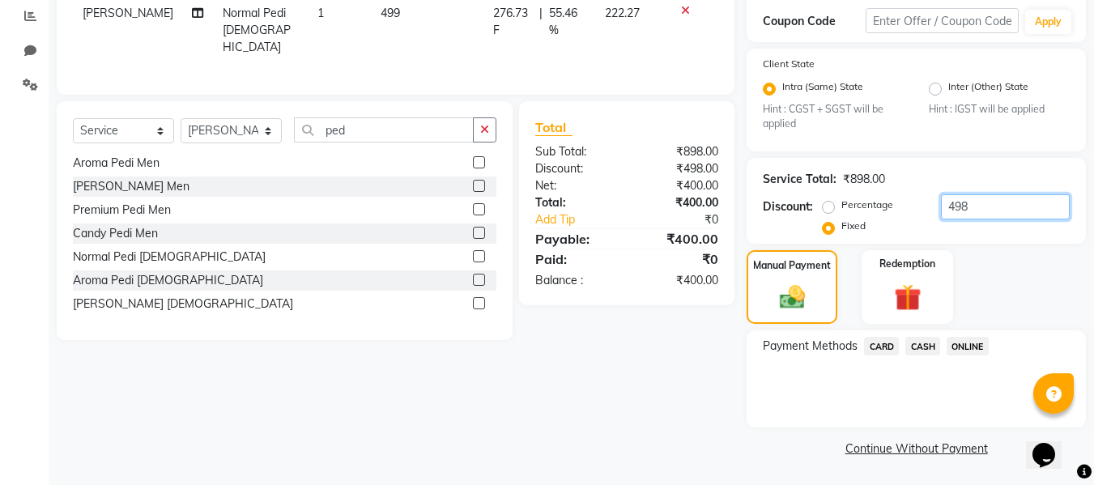
click at [1005, 208] on input "498" at bounding box center [1005, 206] width 129 height 25
type input "4"
type input "398"
click at [929, 344] on span "CASH" at bounding box center [922, 346] width 35 height 19
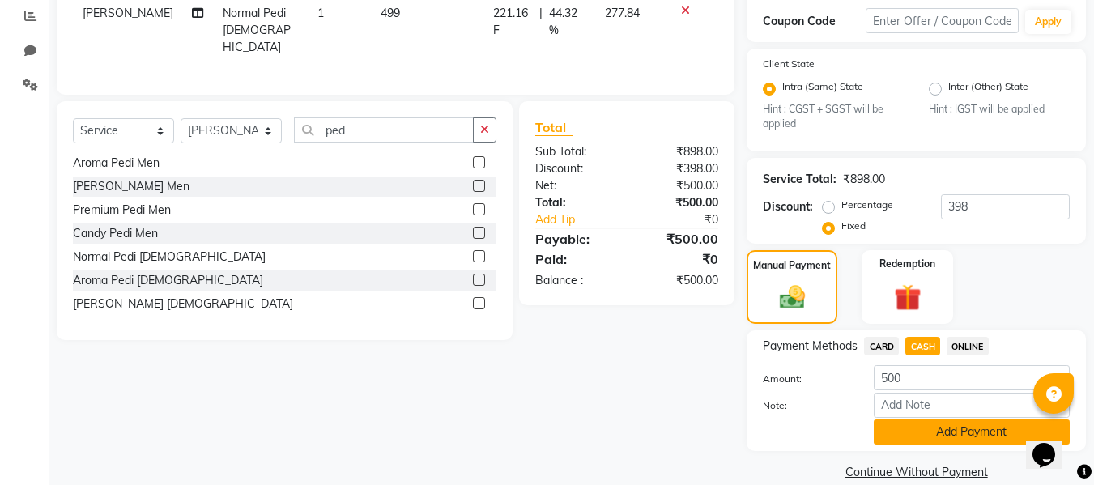
click at [946, 431] on button "Add Payment" at bounding box center [971, 431] width 196 height 25
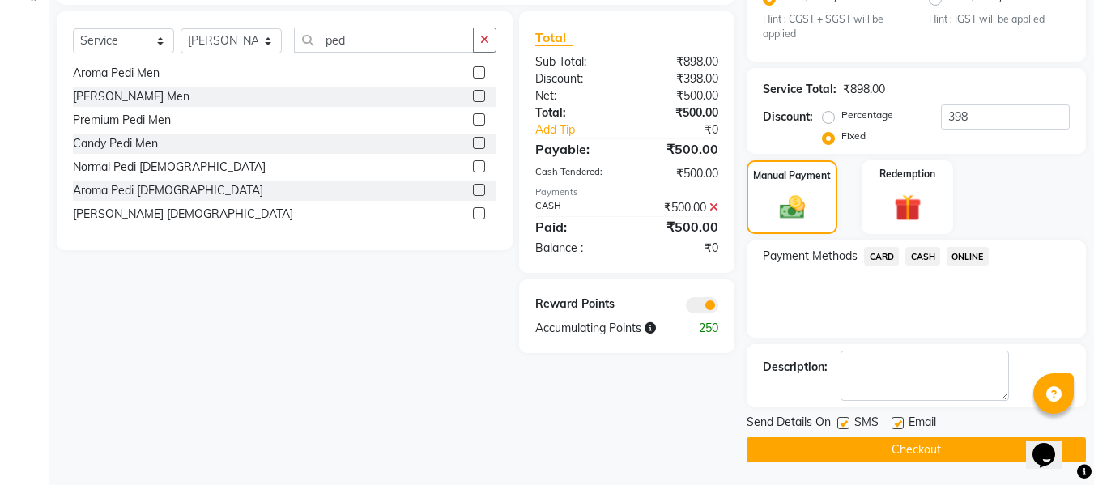
scroll to position [434, 0]
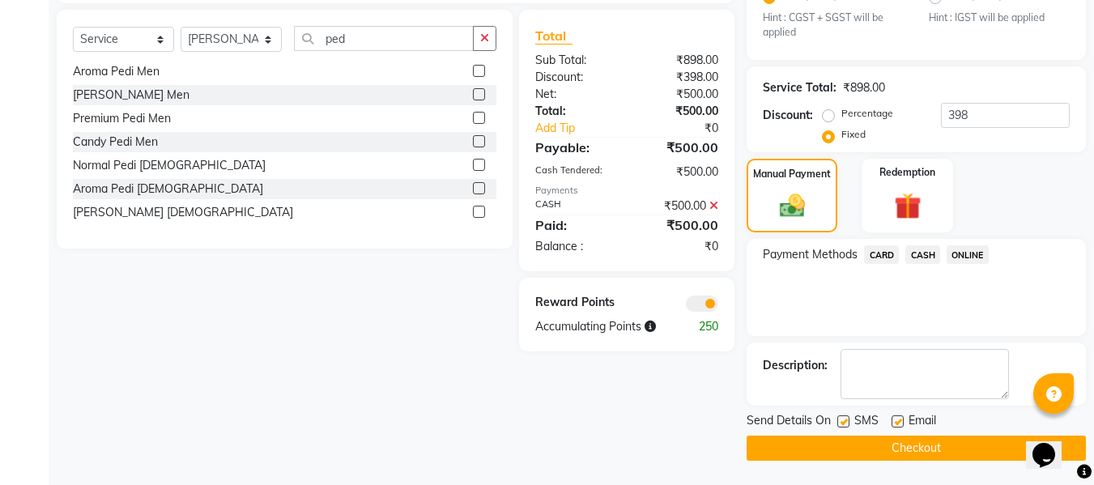
click at [937, 449] on button "Checkout" at bounding box center [915, 448] width 339 height 25
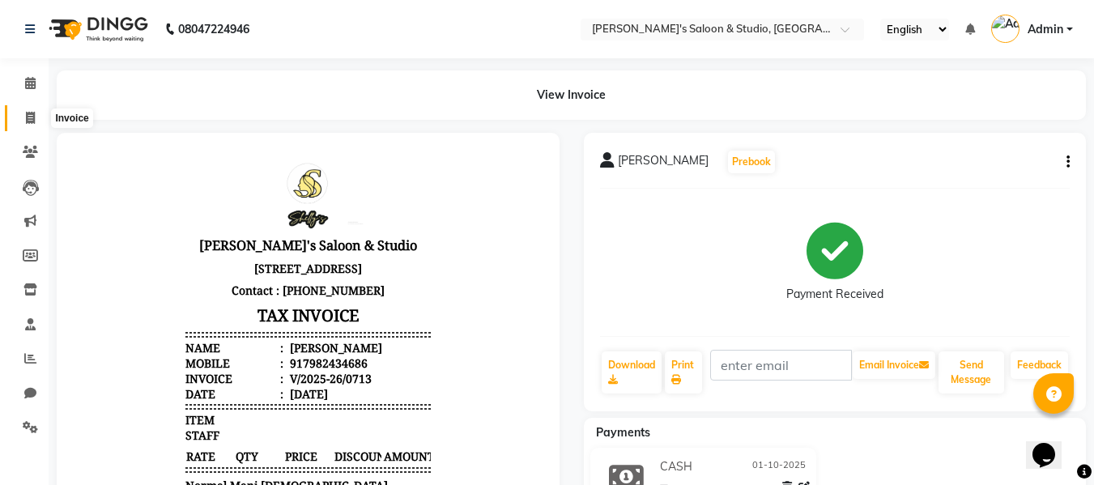
click at [34, 115] on icon at bounding box center [30, 118] width 9 height 12
select select "service"
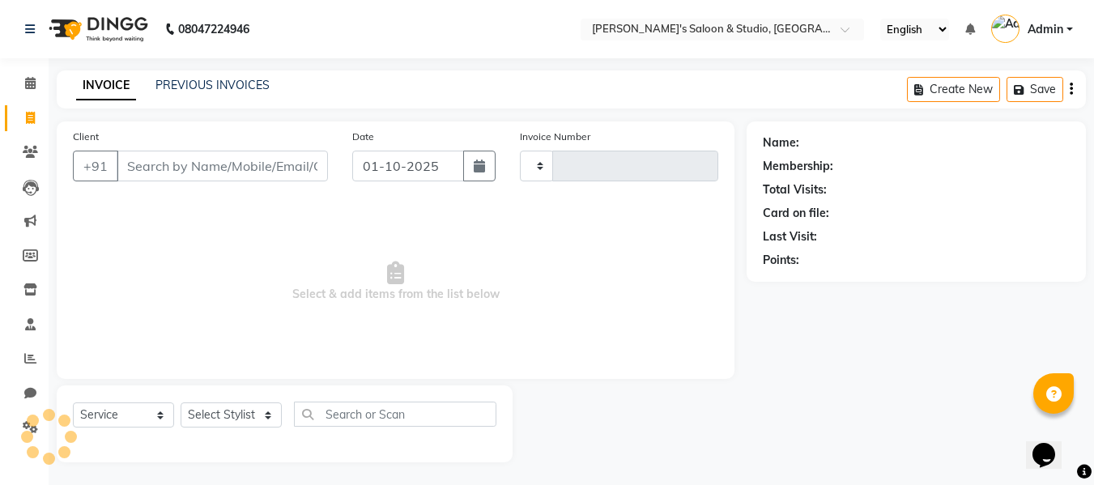
scroll to position [2, 0]
click at [208, 95] on div "INVOICE PREVIOUS INVOICES Create New Save" at bounding box center [571, 88] width 1029 height 38
type input "0714"
select select "7536"
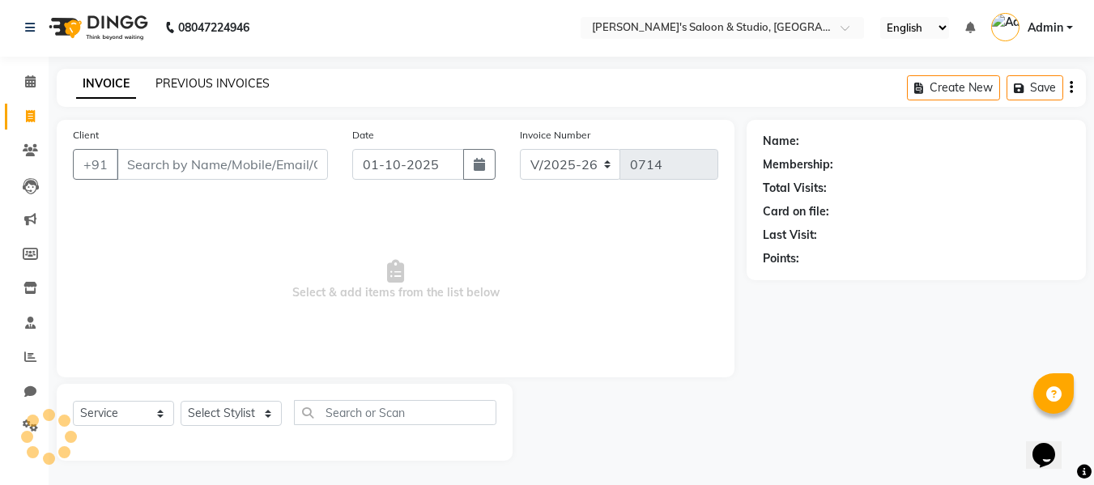
click at [208, 90] on link "PREVIOUS INVOICES" at bounding box center [212, 83] width 114 height 15
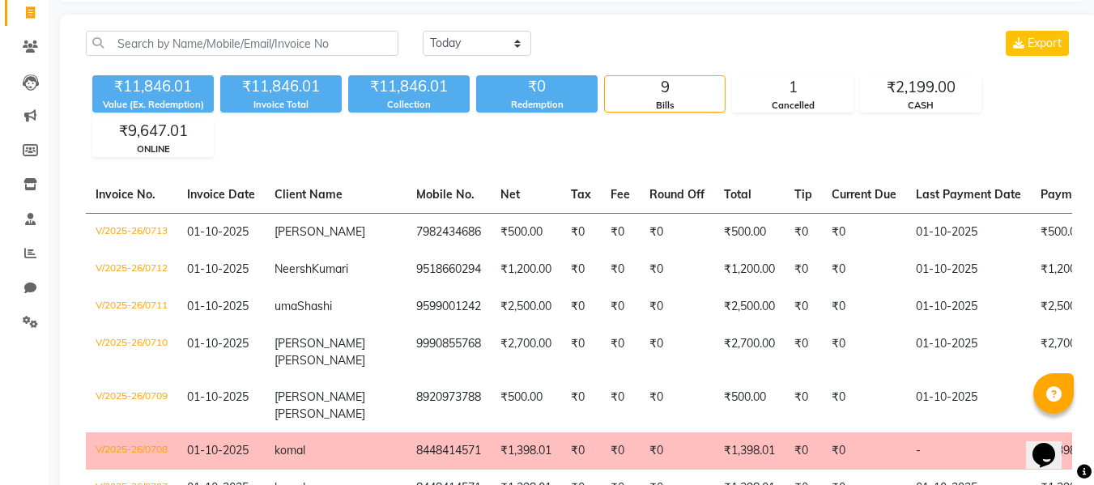
scroll to position [48, 0]
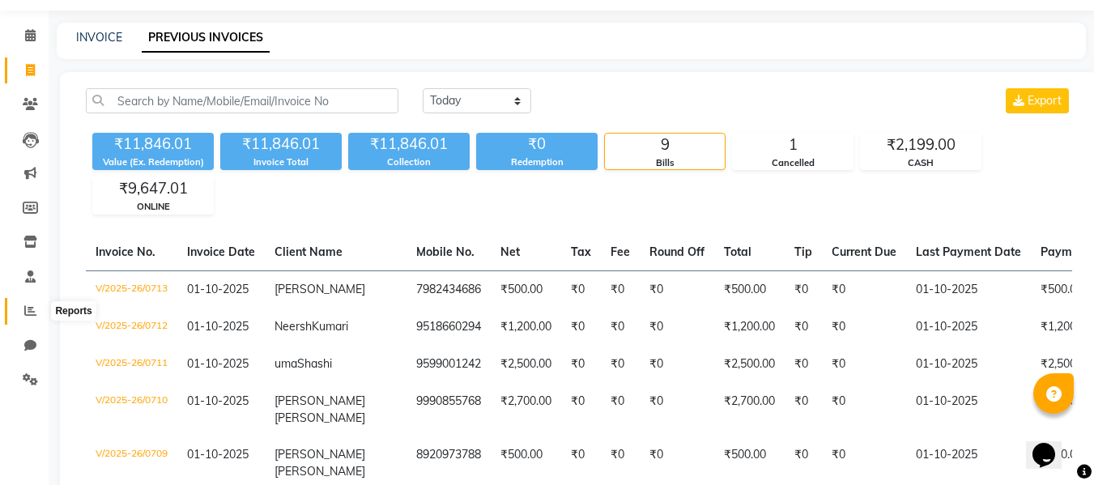
click at [25, 309] on icon at bounding box center [30, 310] width 12 height 12
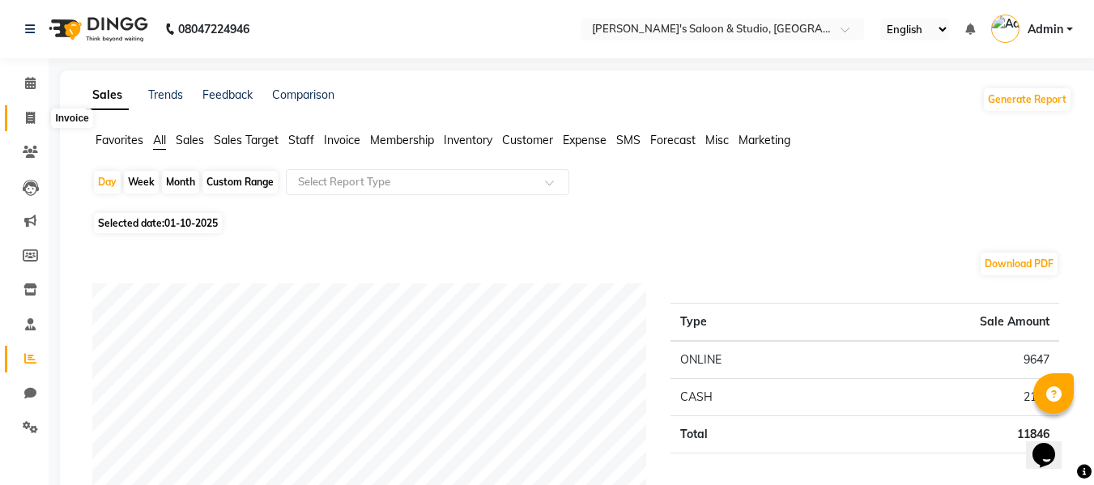
click at [33, 120] on icon at bounding box center [30, 118] width 9 height 12
select select "service"
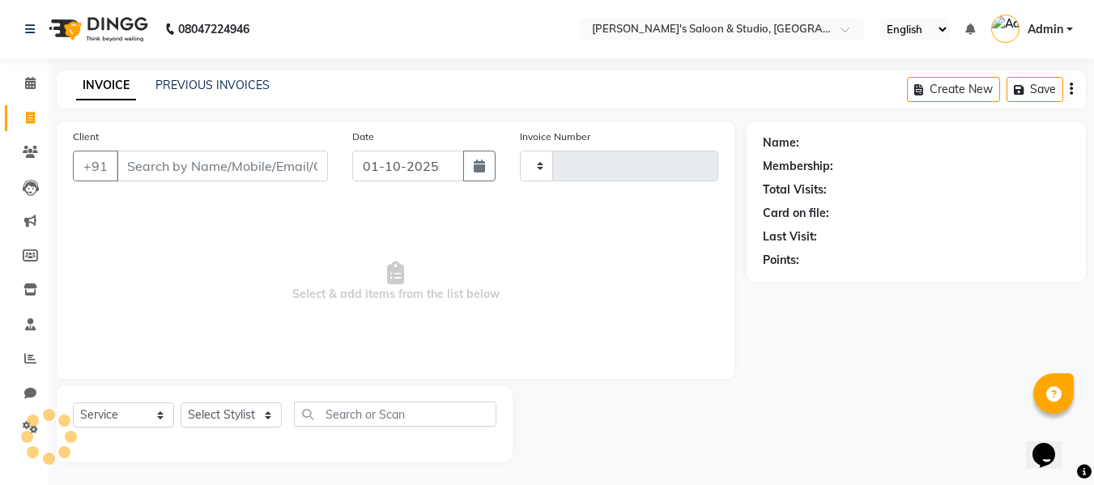
scroll to position [2, 0]
type input "0714"
select select "7536"
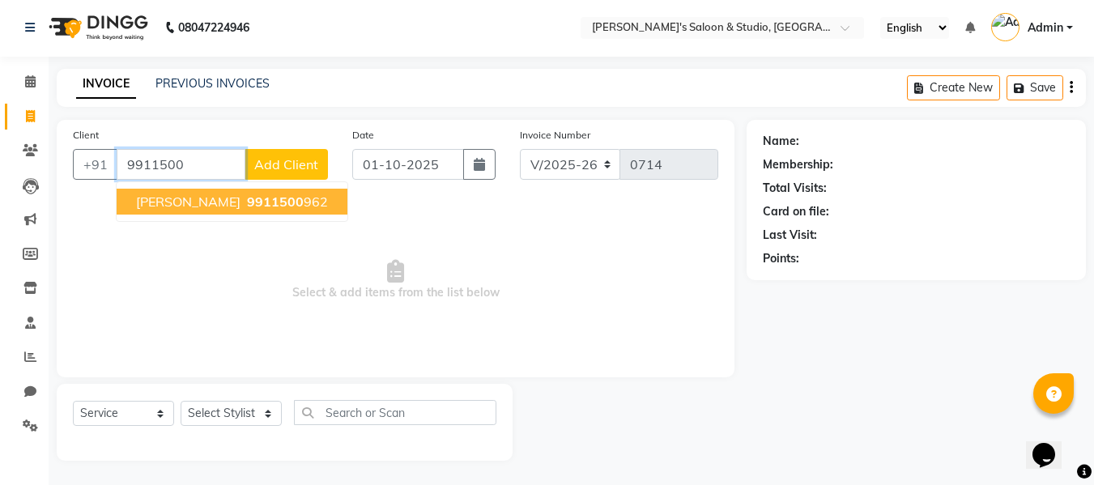
click at [210, 206] on span "[PERSON_NAME]" at bounding box center [188, 201] width 104 height 16
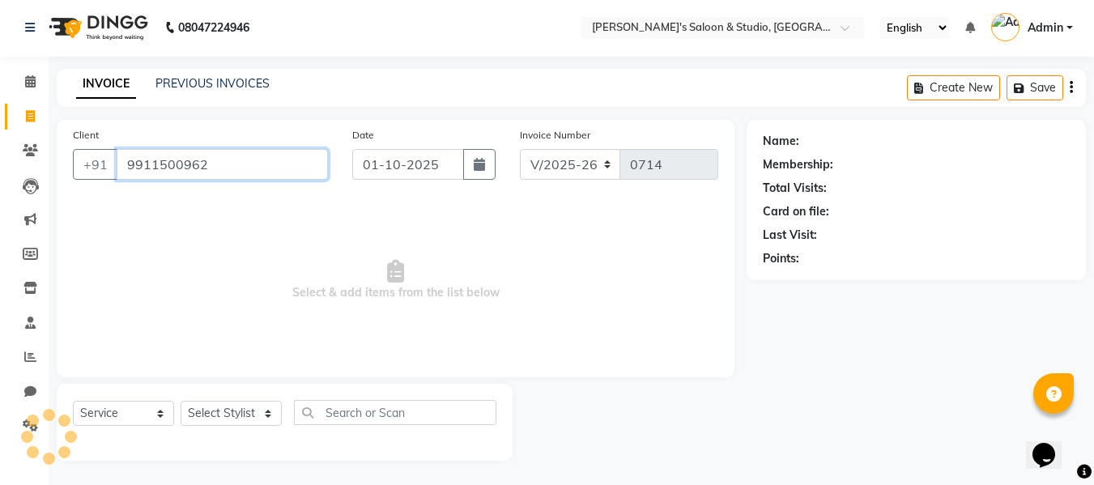
type input "9911500962"
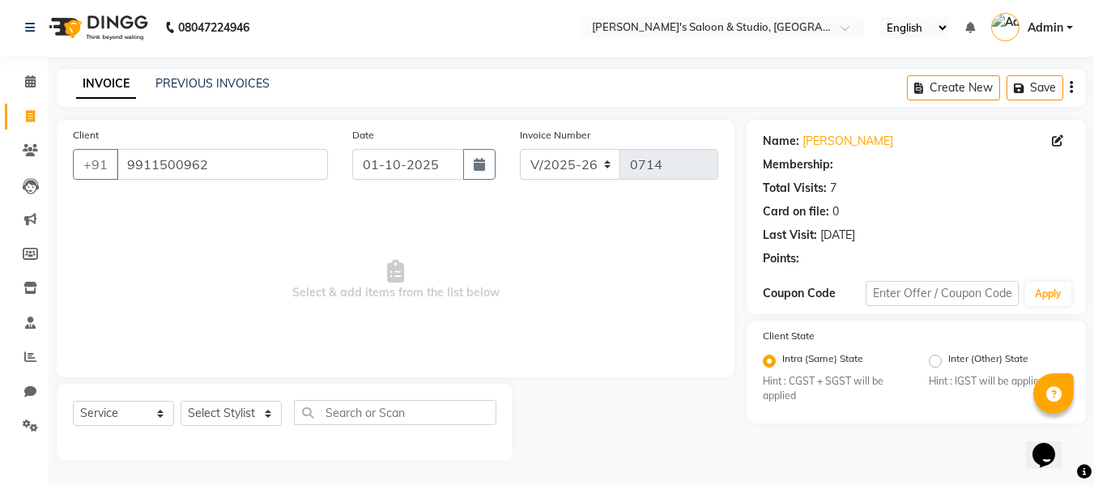
select select "1: Object"
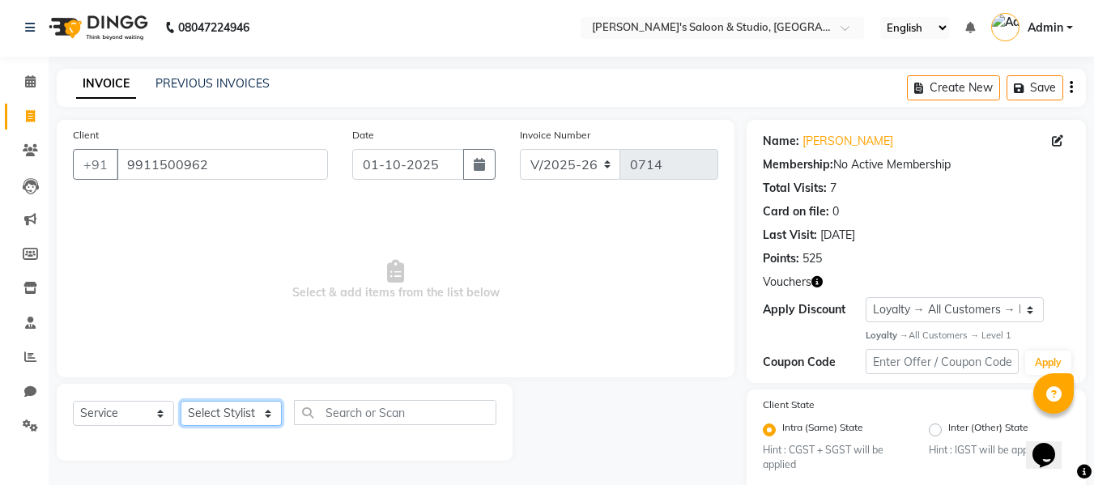
click at [270, 410] on select "Select Stylist [PERSON_NAME] Kajal [PERSON_NAME] [PERSON_NAME]" at bounding box center [231, 413] width 101 height 25
select select "92033"
click at [181, 401] on select "Select Stylist [PERSON_NAME] Kajal [PERSON_NAME] [PERSON_NAME]" at bounding box center [231, 413] width 101 height 25
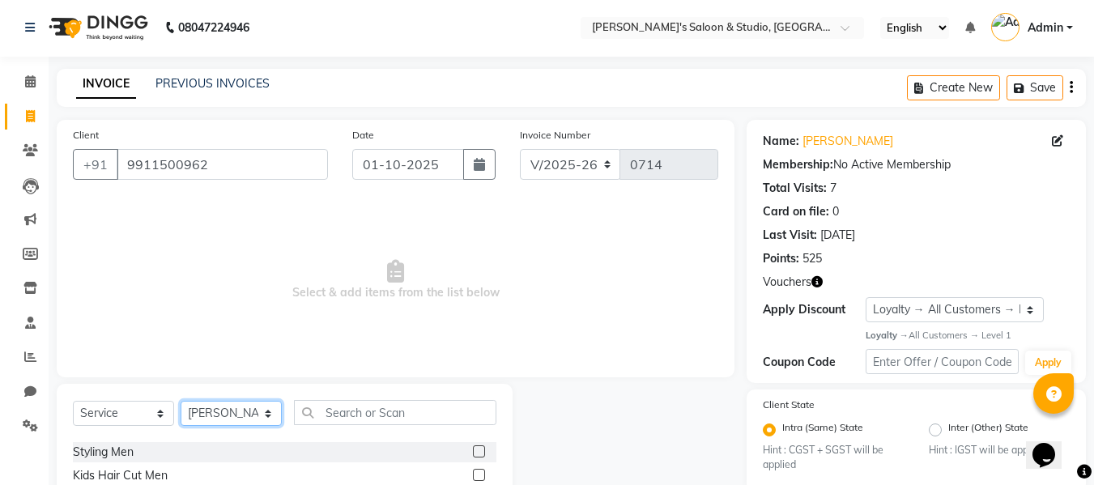
scroll to position [81, 0]
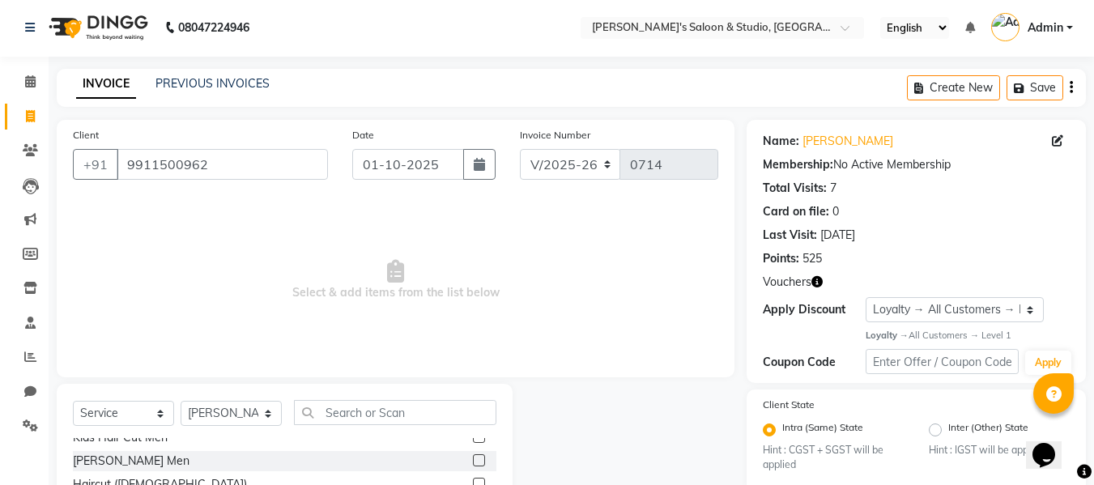
click at [473, 461] on label at bounding box center [479, 460] width 12 height 12
click at [473, 461] on input "checkbox" at bounding box center [478, 461] width 11 height 11
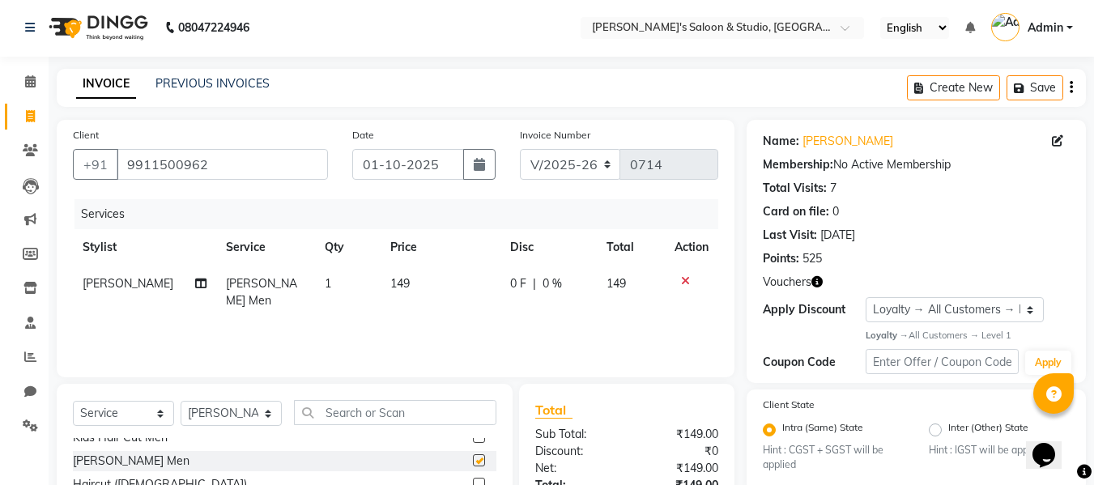
checkbox input "false"
click at [399, 278] on span "149" at bounding box center [399, 283] width 19 height 15
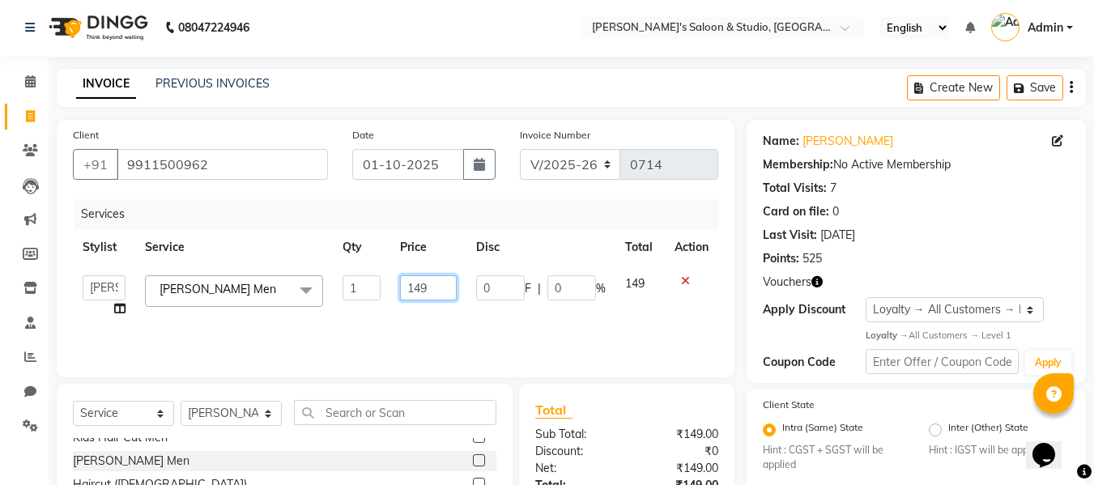
click at [432, 287] on input "149" at bounding box center [428, 287] width 56 height 25
type input "1"
type input "99"
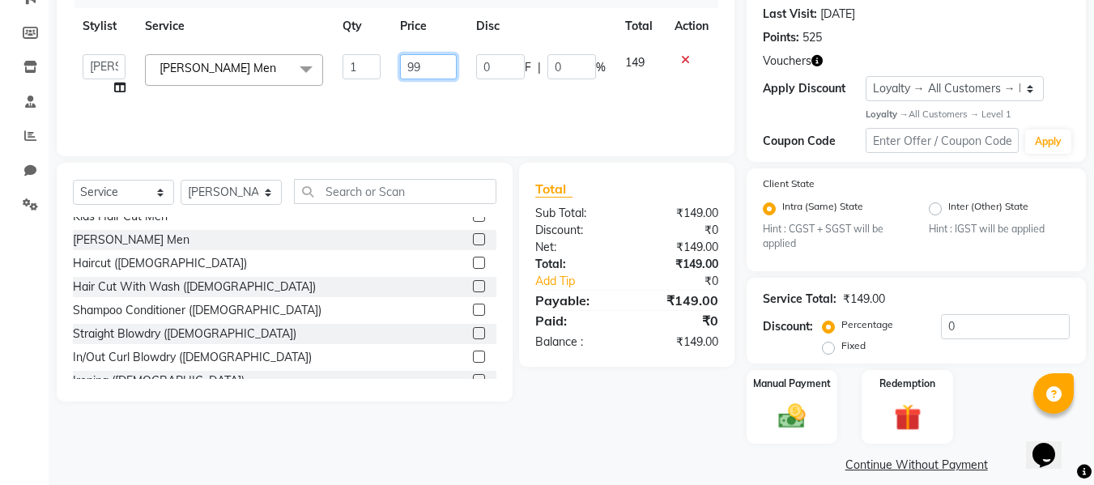
scroll to position [239, 0]
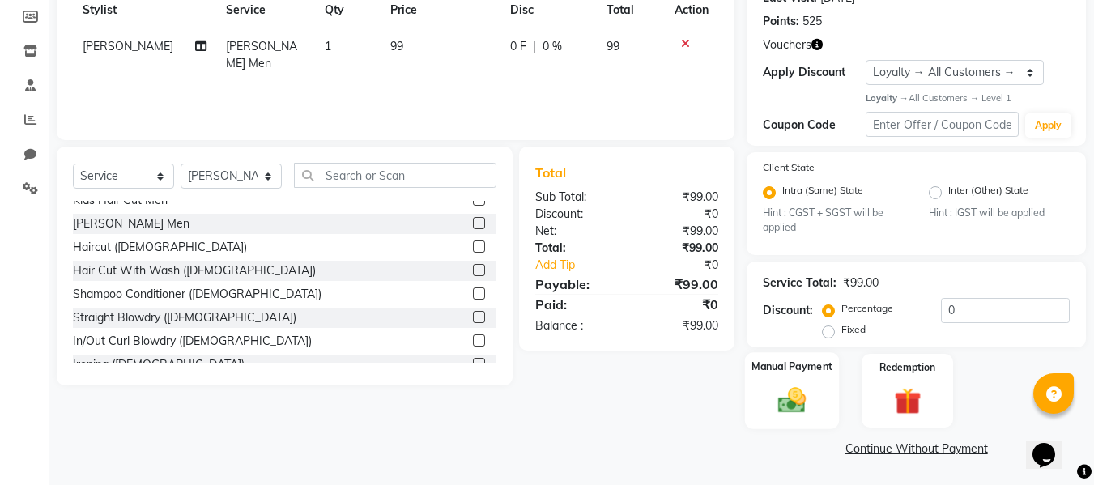
click at [803, 372] on label "Manual Payment" at bounding box center [791, 366] width 81 height 15
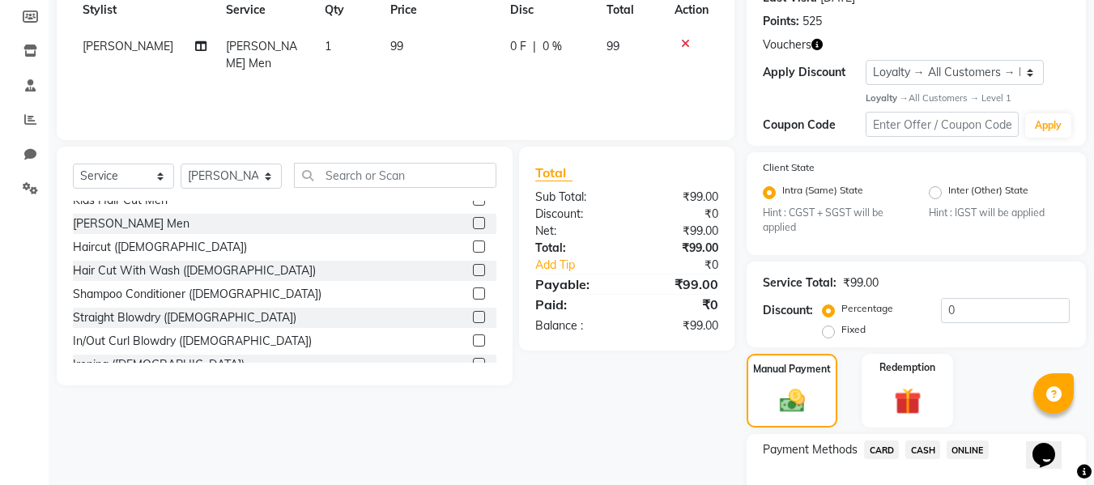
click at [958, 448] on span "ONLINE" at bounding box center [967, 449] width 42 height 19
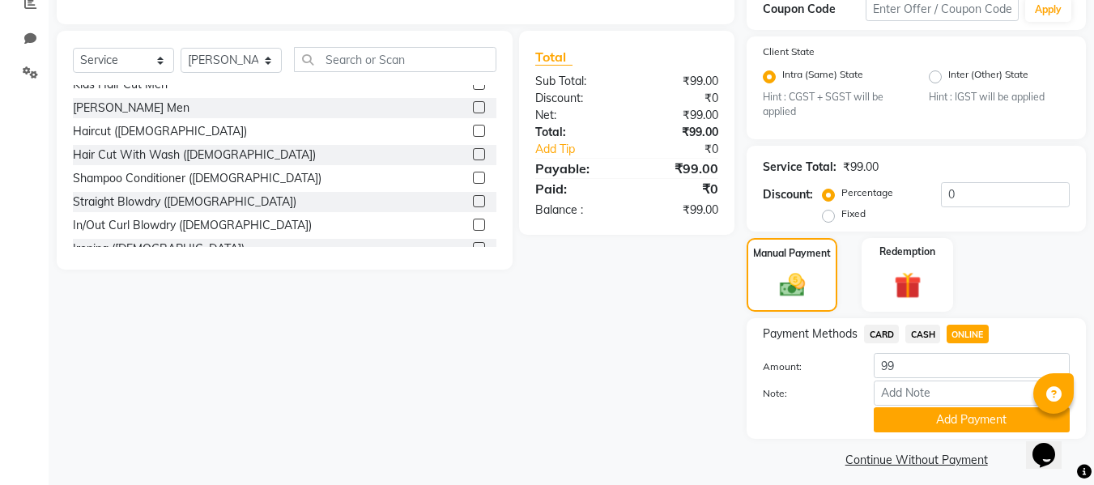
scroll to position [366, 0]
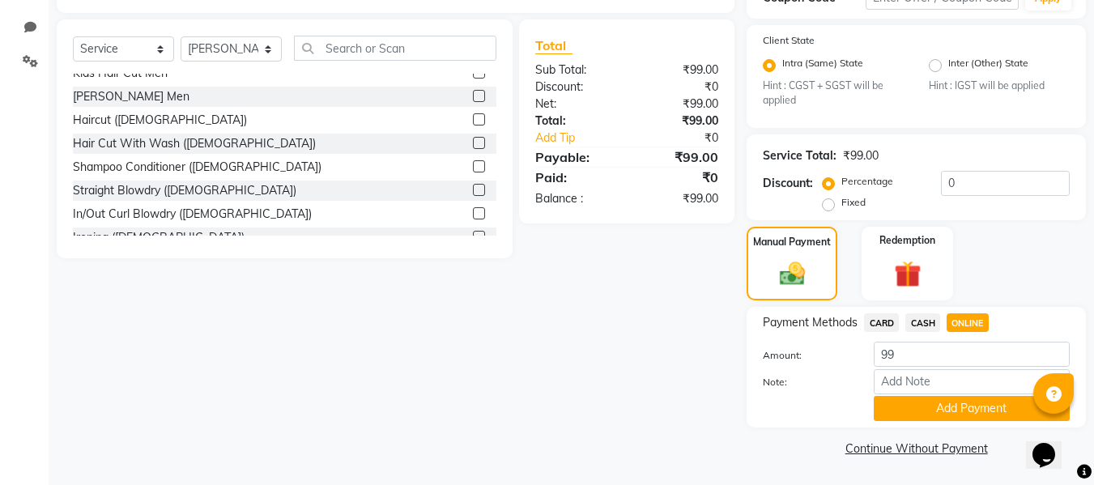
click at [919, 449] on link "Continue Without Payment" at bounding box center [916, 448] width 333 height 17
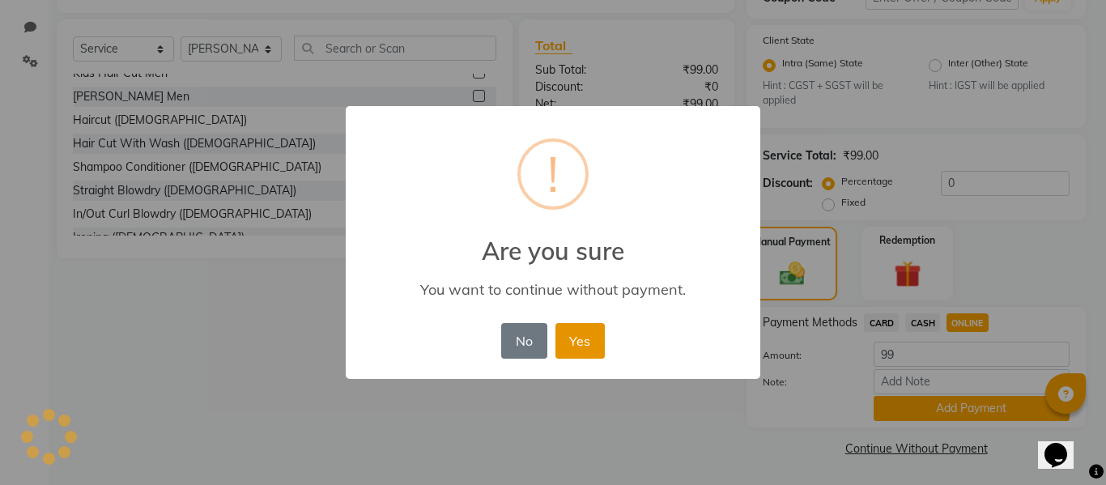
click at [595, 342] on button "Yes" at bounding box center [579, 341] width 49 height 36
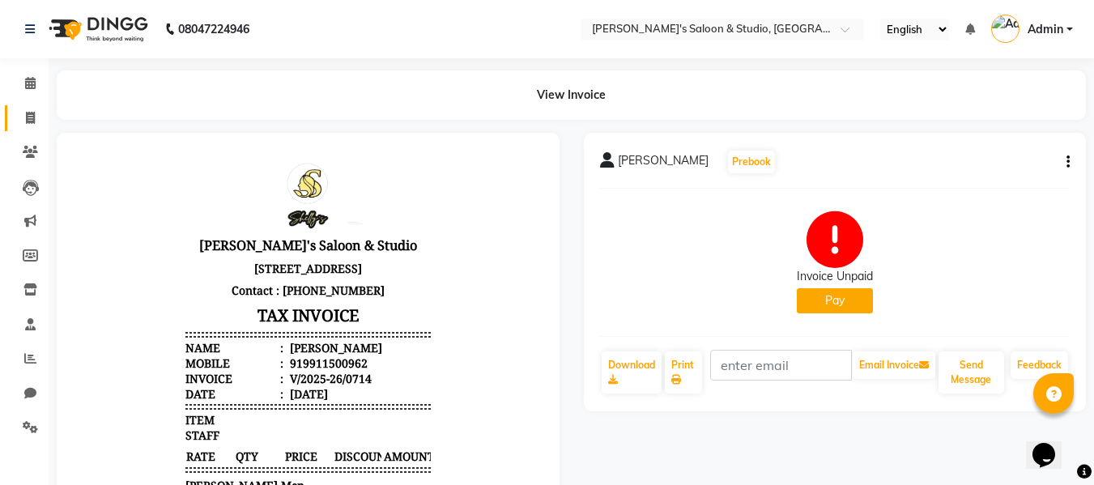
click at [37, 130] on link "Invoice" at bounding box center [24, 118] width 39 height 27
select select "service"
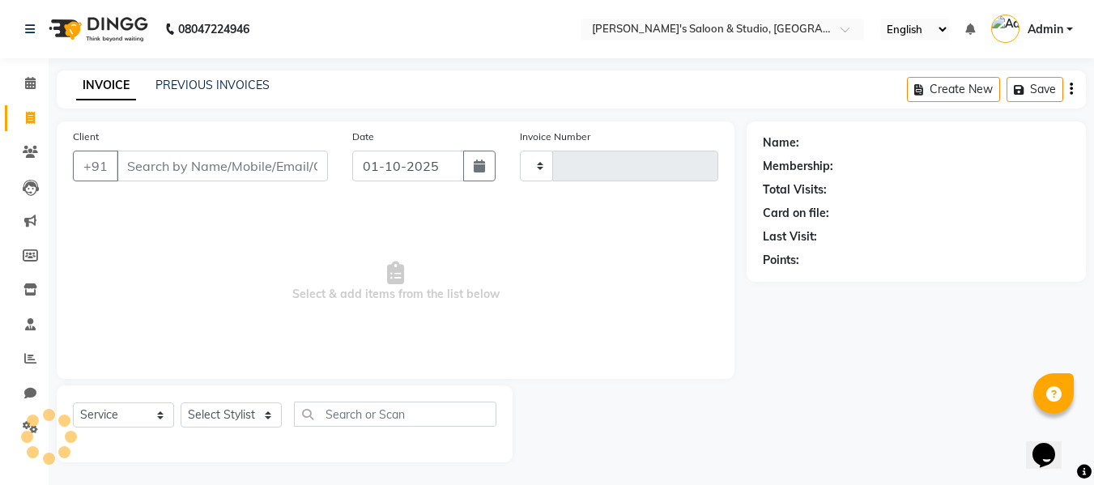
scroll to position [2, 0]
type input "0715"
select select "7536"
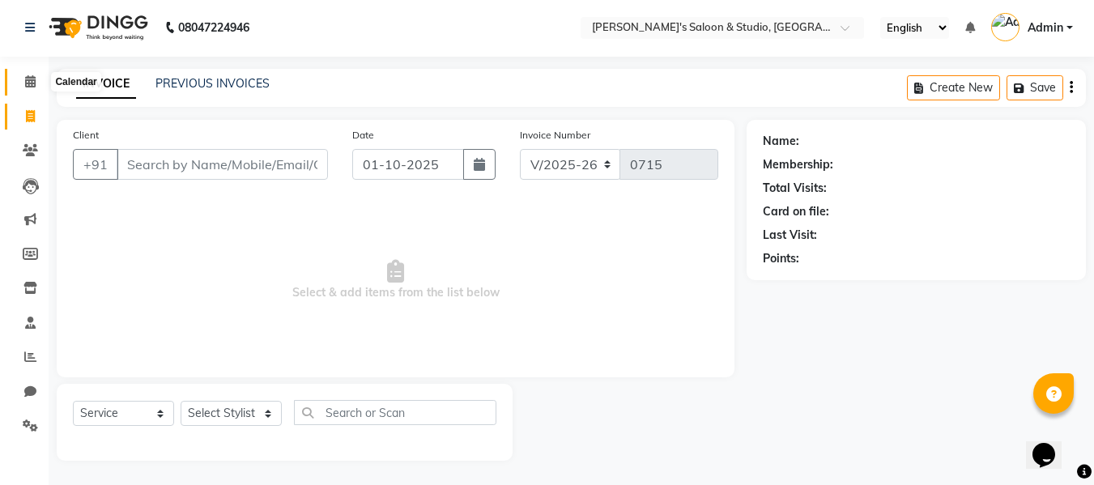
click at [34, 86] on icon at bounding box center [30, 81] width 11 height 12
